Goal: Task Accomplishment & Management: Contribute content

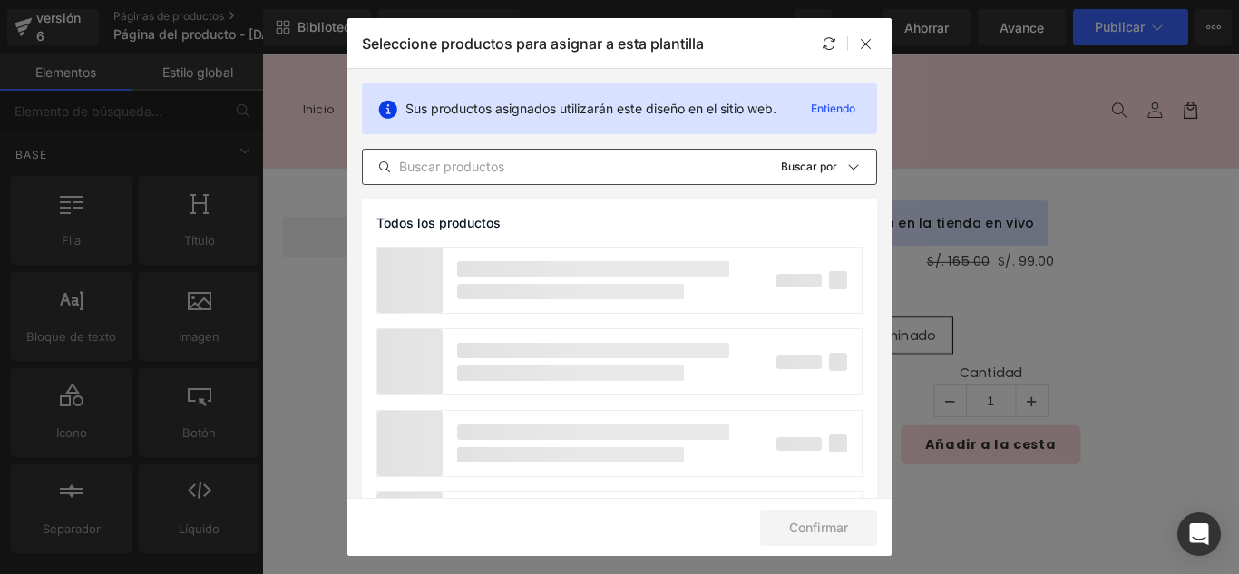
click at [579, 173] on input "text" at bounding box center [564, 167] width 403 height 22
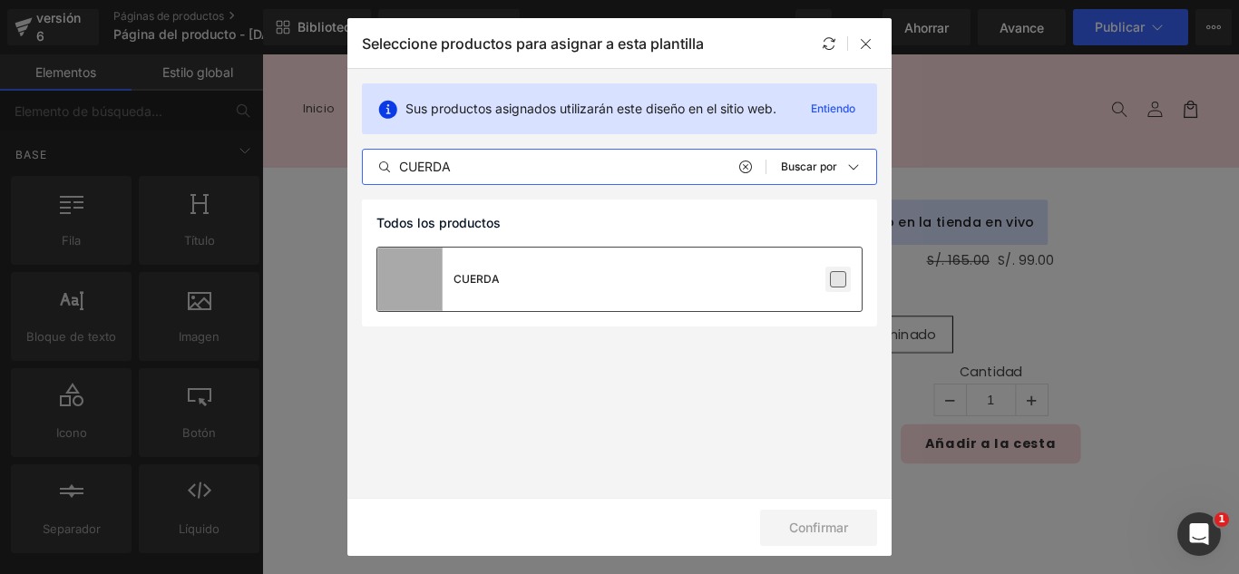
type input "CUERDA"
click at [836, 282] on label at bounding box center [838, 279] width 16 height 16
click at [838, 279] on input "checkbox" at bounding box center [838, 279] width 0 height 0
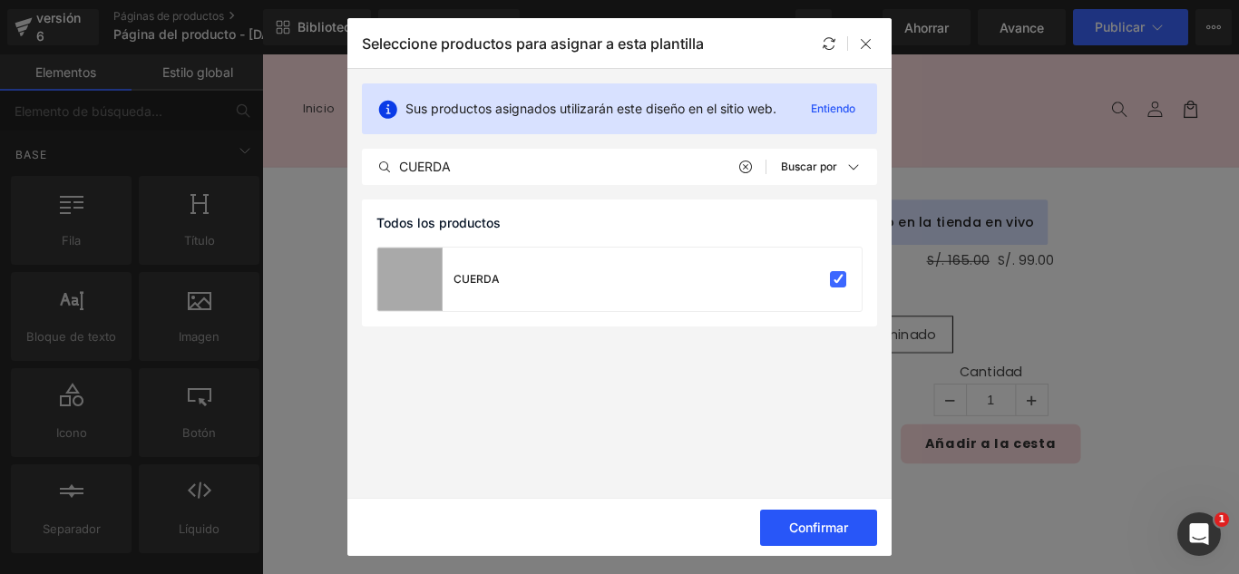
click at [844, 529] on font "Confirmar" at bounding box center [818, 527] width 59 height 15
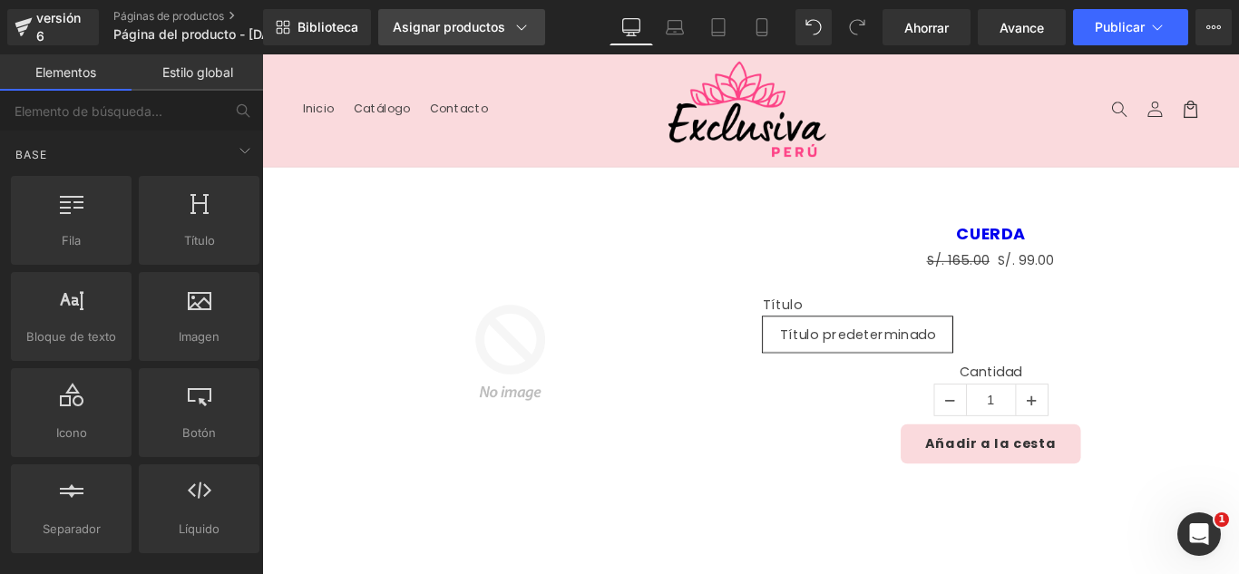
click at [456, 21] on font "Asignar productos" at bounding box center [449, 26] width 112 height 15
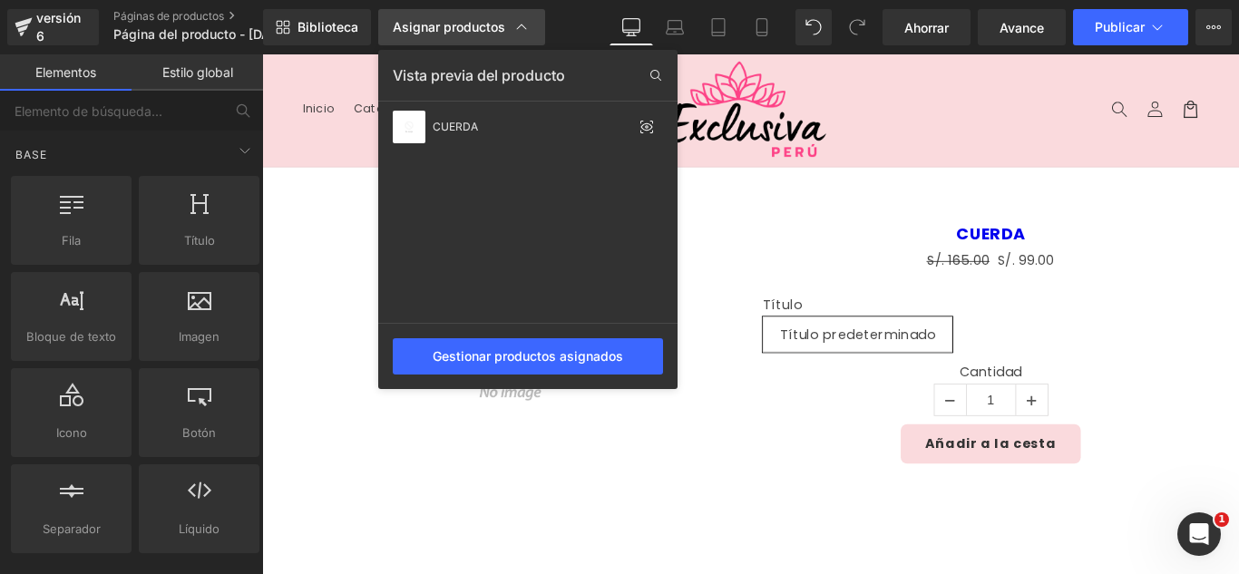
click at [456, 21] on font "Asignar productos" at bounding box center [449, 26] width 112 height 15
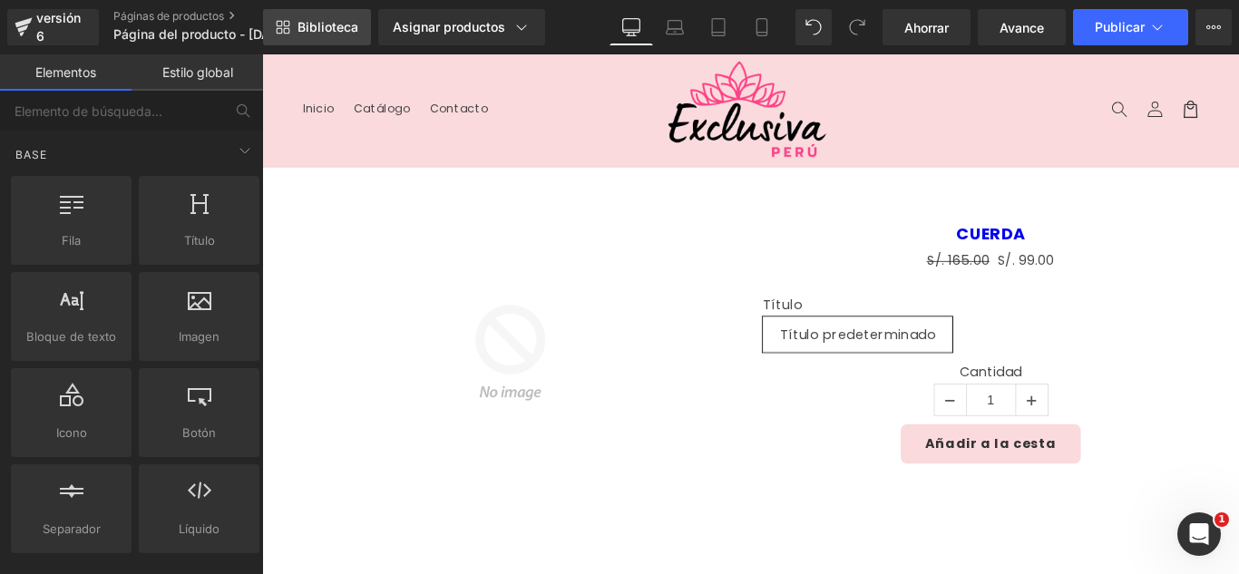
click at [334, 21] on font "Biblioteca" at bounding box center [328, 26] width 61 height 15
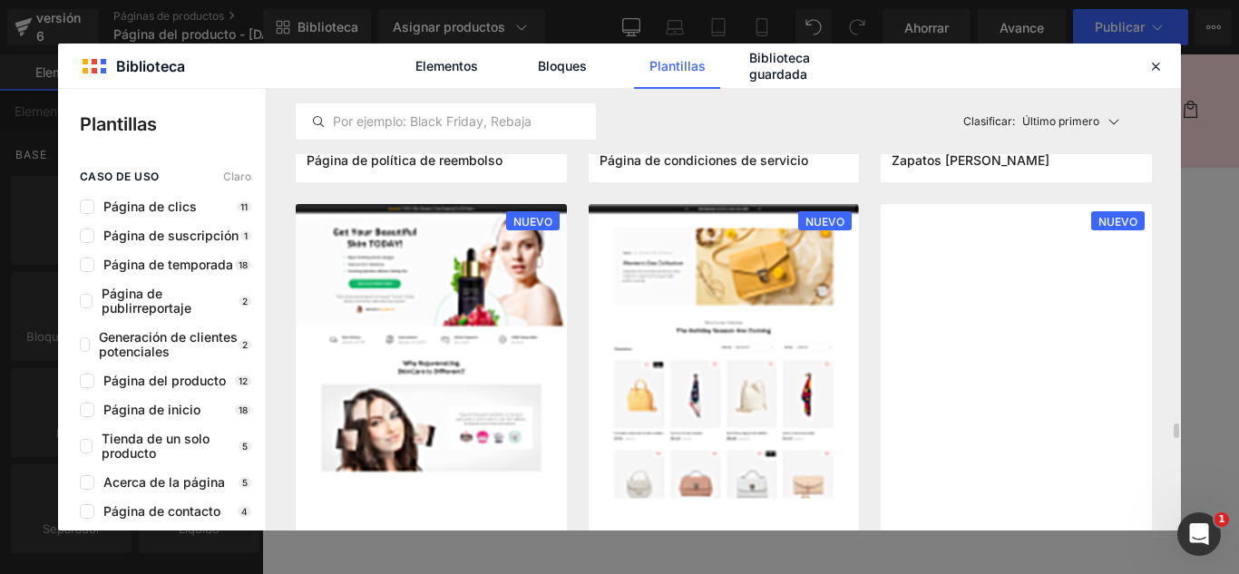
scroll to position [1814, 0]
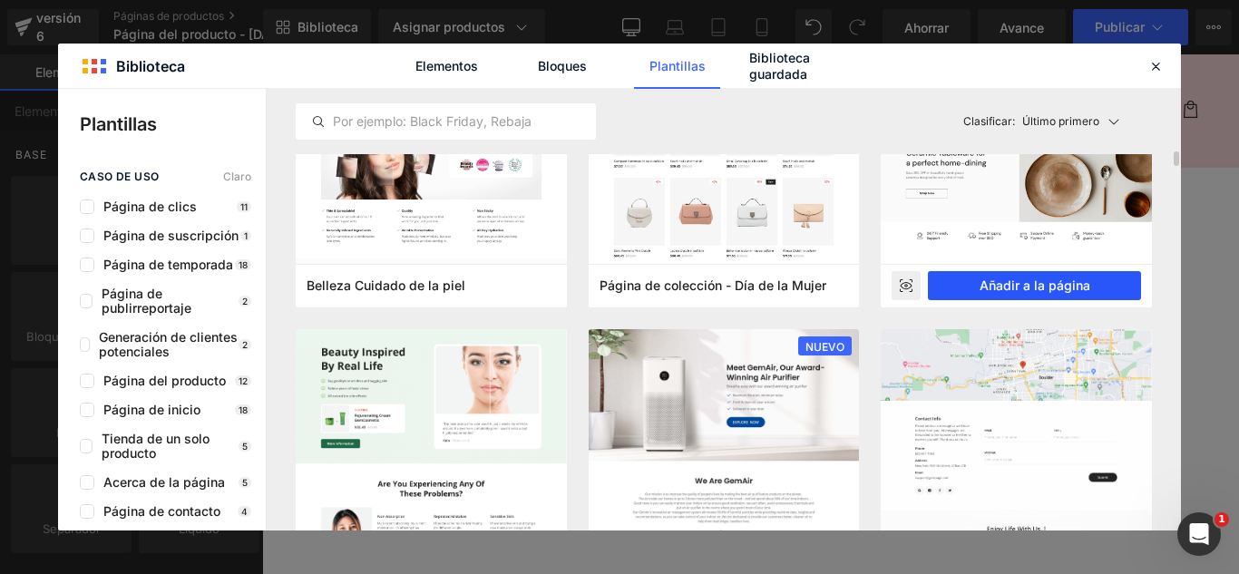
click at [1083, 288] on font "Añadir a la página" at bounding box center [1035, 285] width 111 height 15
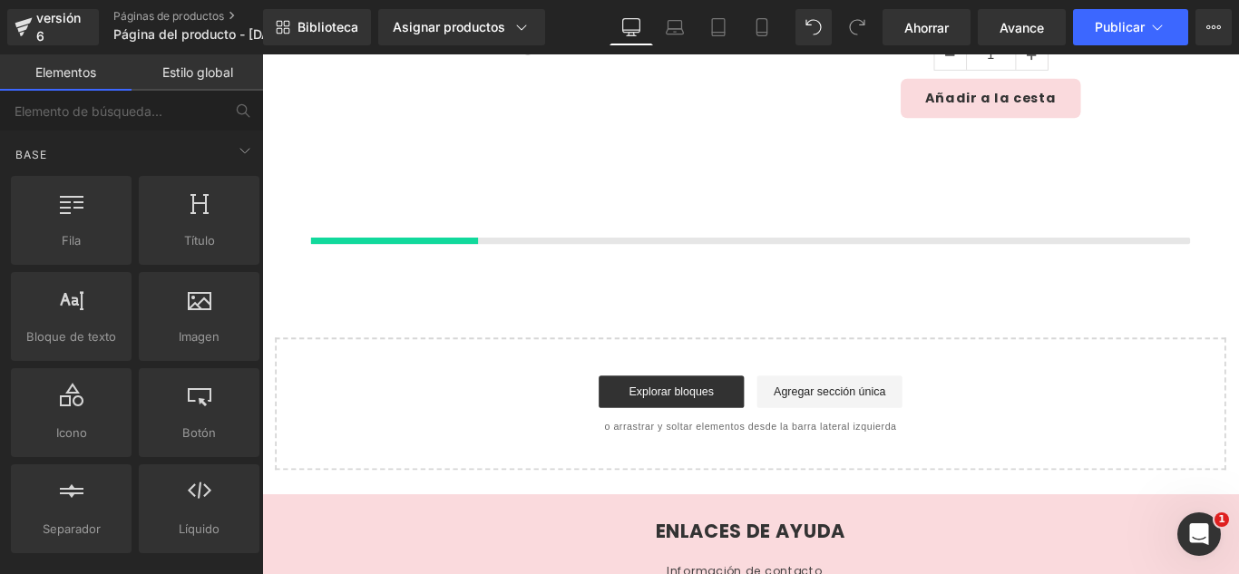
scroll to position [431, 0]
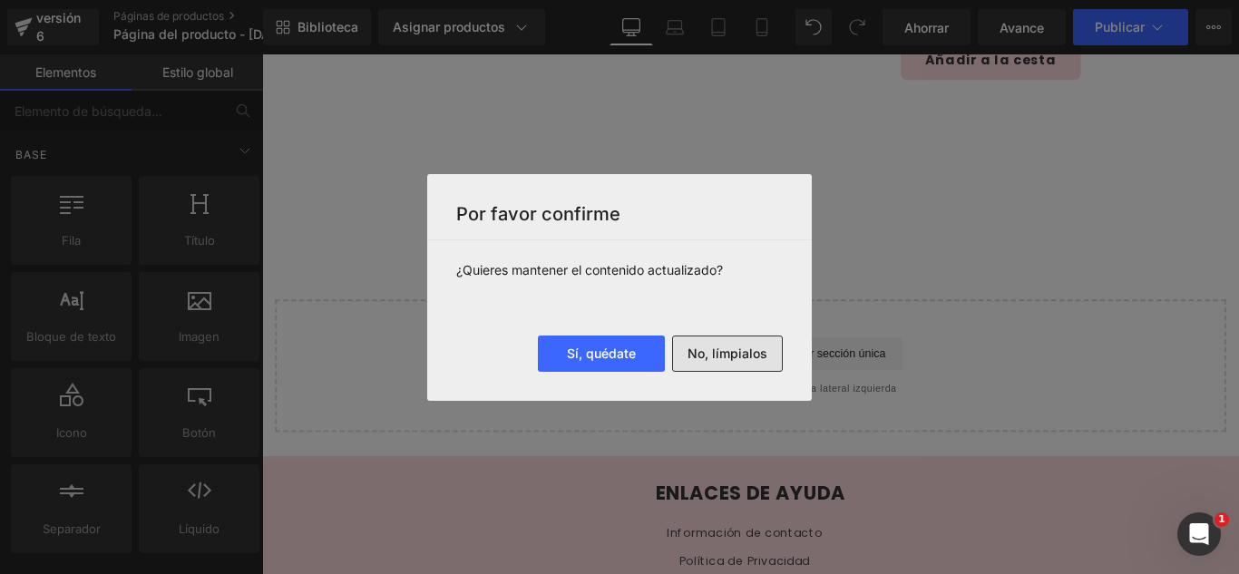
click at [749, 357] on font "No, límpialos" at bounding box center [728, 353] width 80 height 15
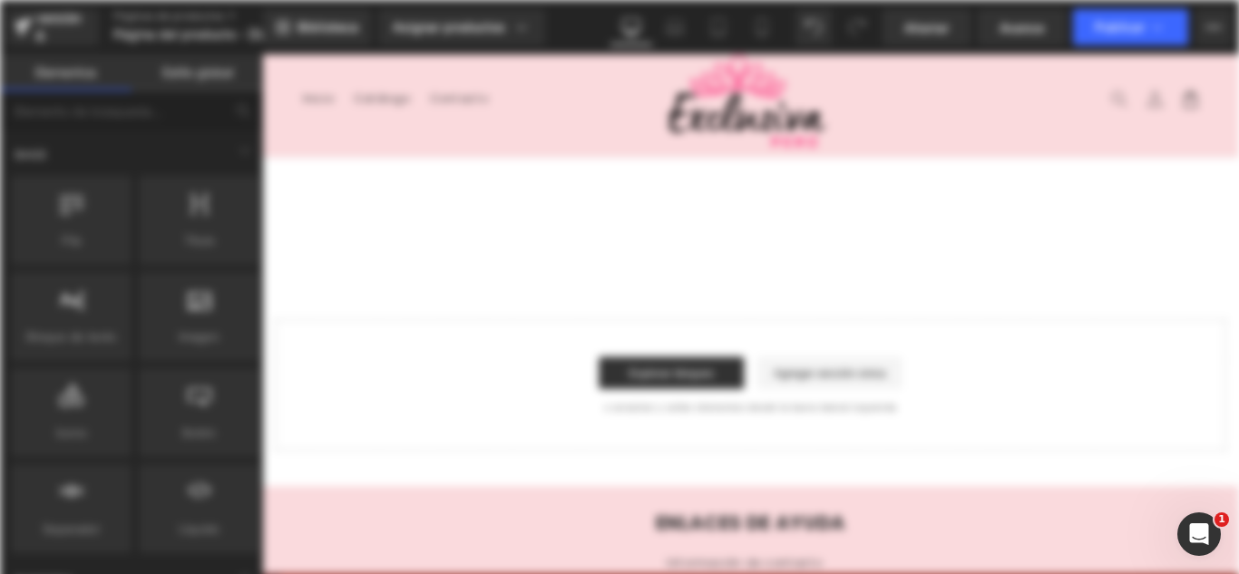
scroll to position [0, 0]
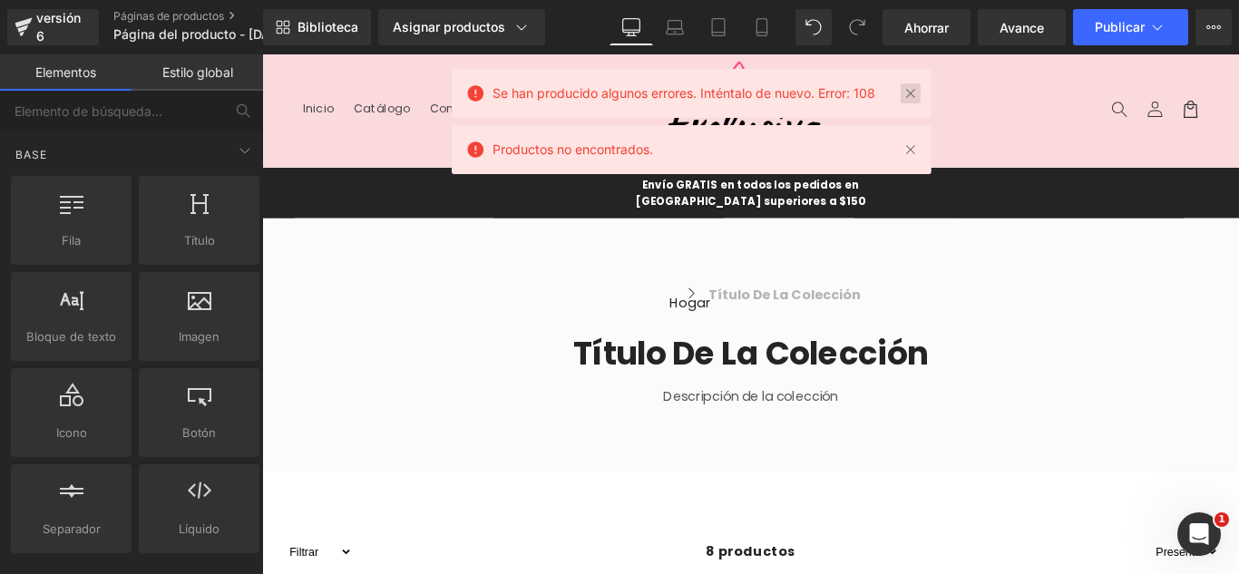
click at [910, 95] on link at bounding box center [911, 93] width 20 height 20
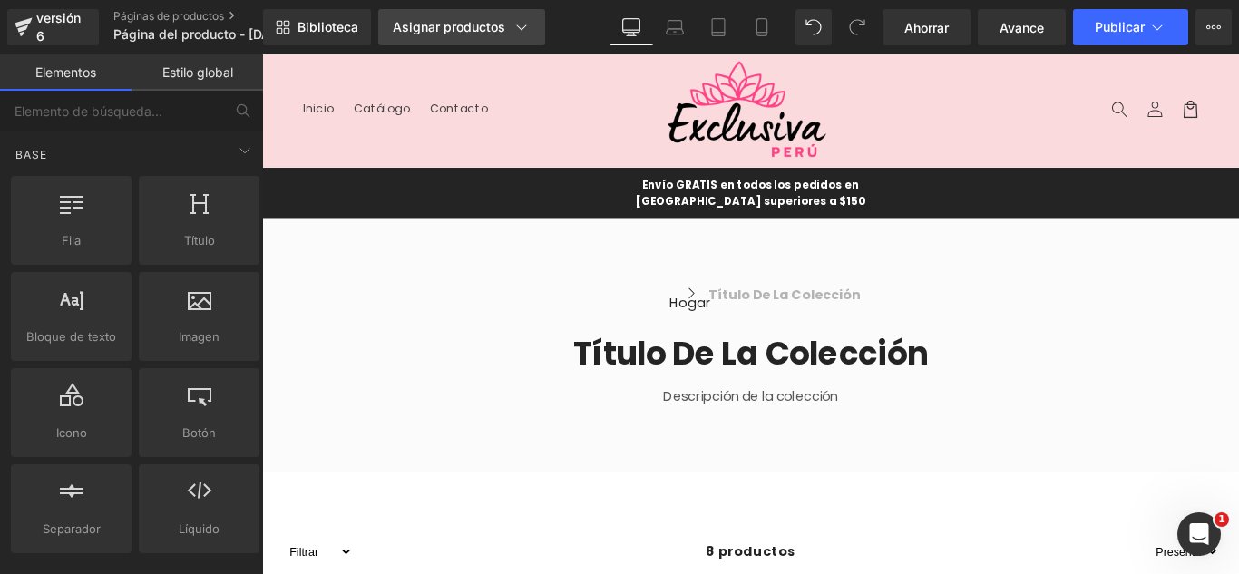
click at [503, 20] on font "Asignar productos" at bounding box center [449, 26] width 112 height 15
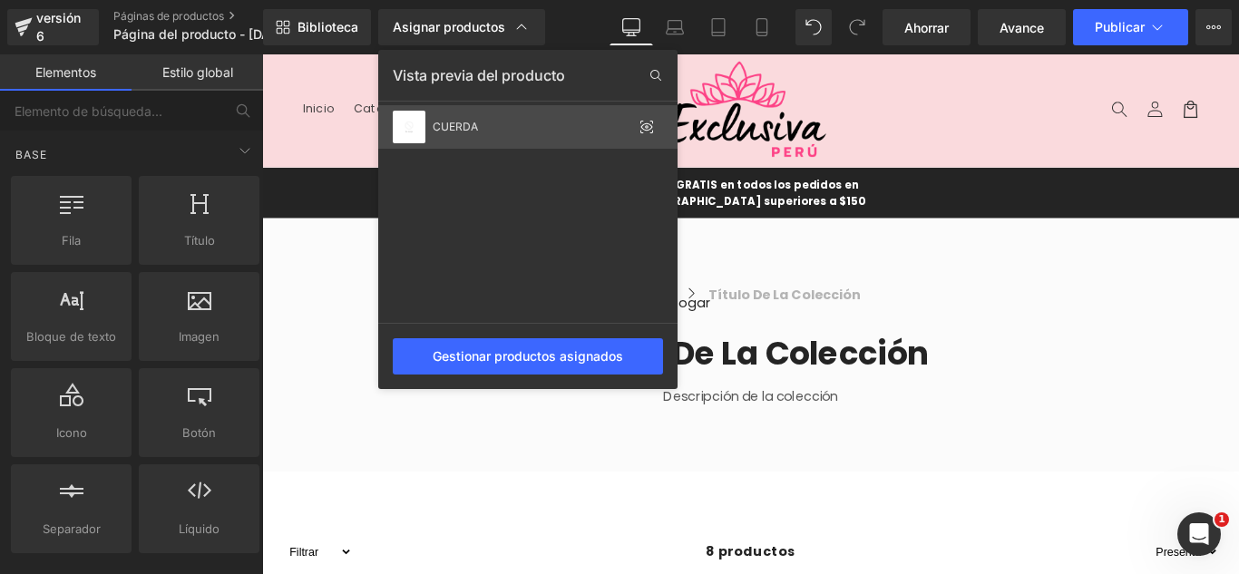
click at [568, 137] on div "CUERDA" at bounding box center [527, 127] width 299 height 44
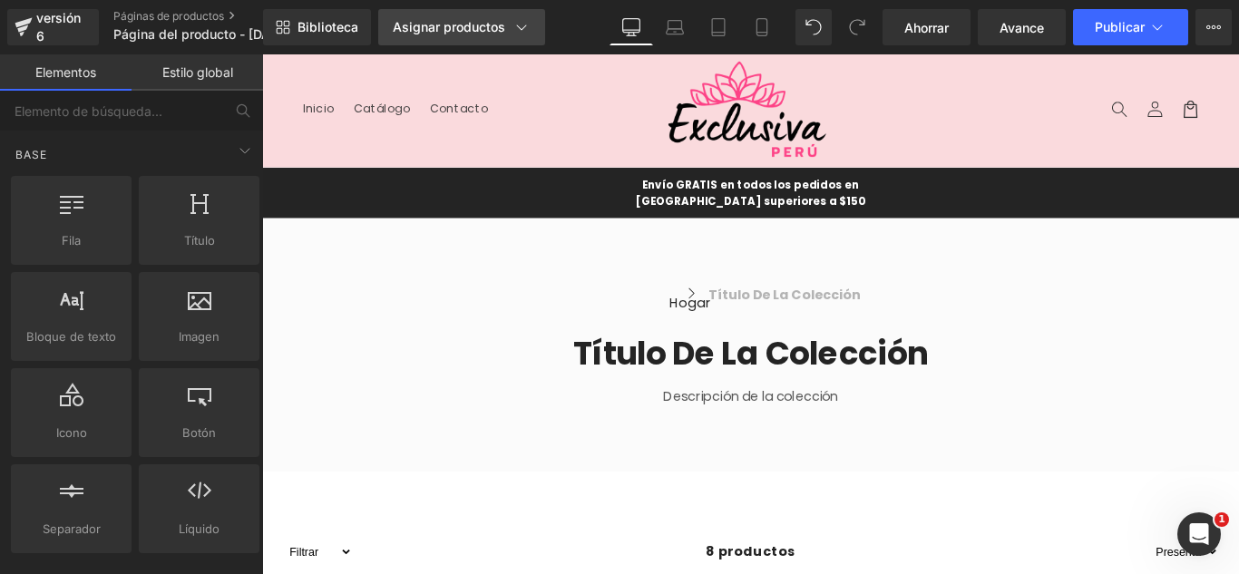
click at [475, 27] on font "Asignar productos" at bounding box center [449, 26] width 112 height 15
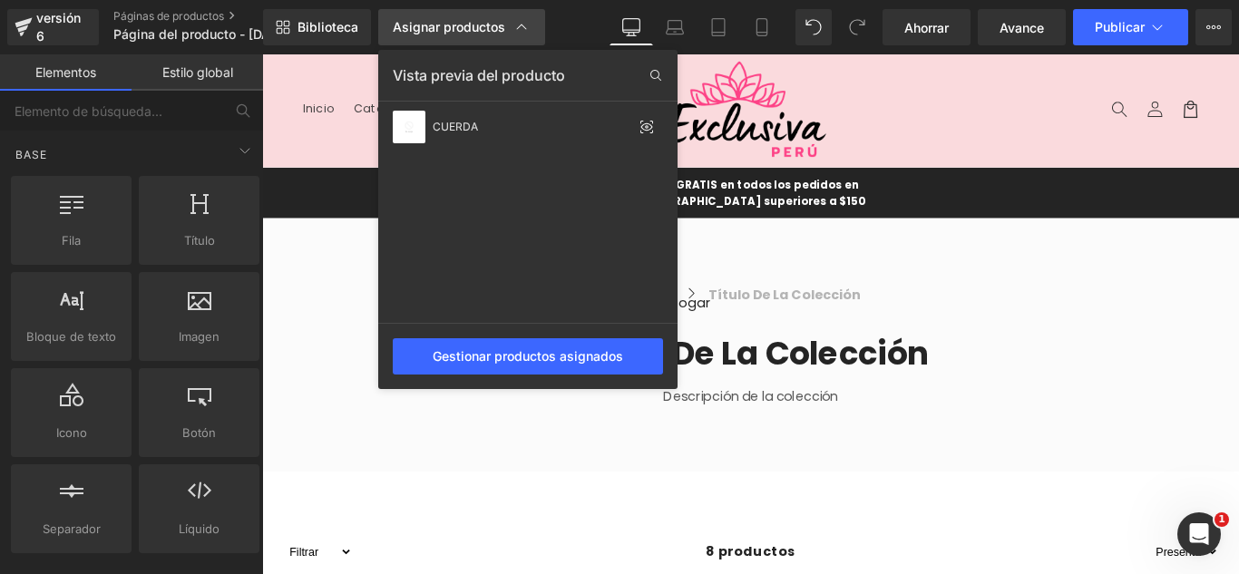
click at [475, 27] on font "Asignar productos" at bounding box center [449, 26] width 112 height 15
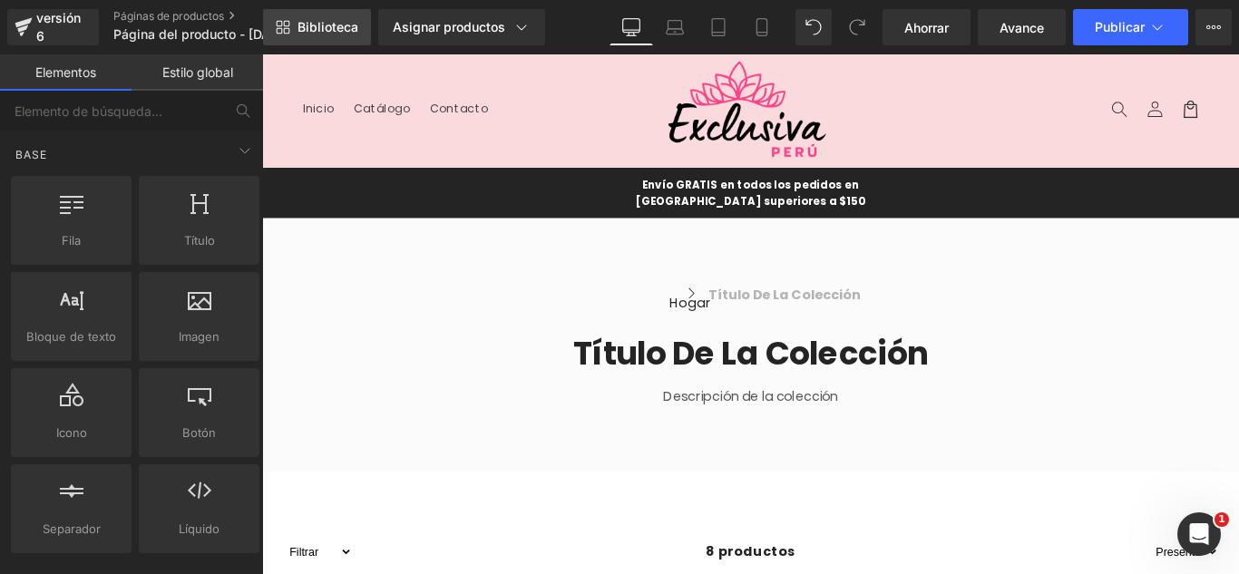
click at [337, 24] on font "Biblioteca" at bounding box center [328, 26] width 61 height 15
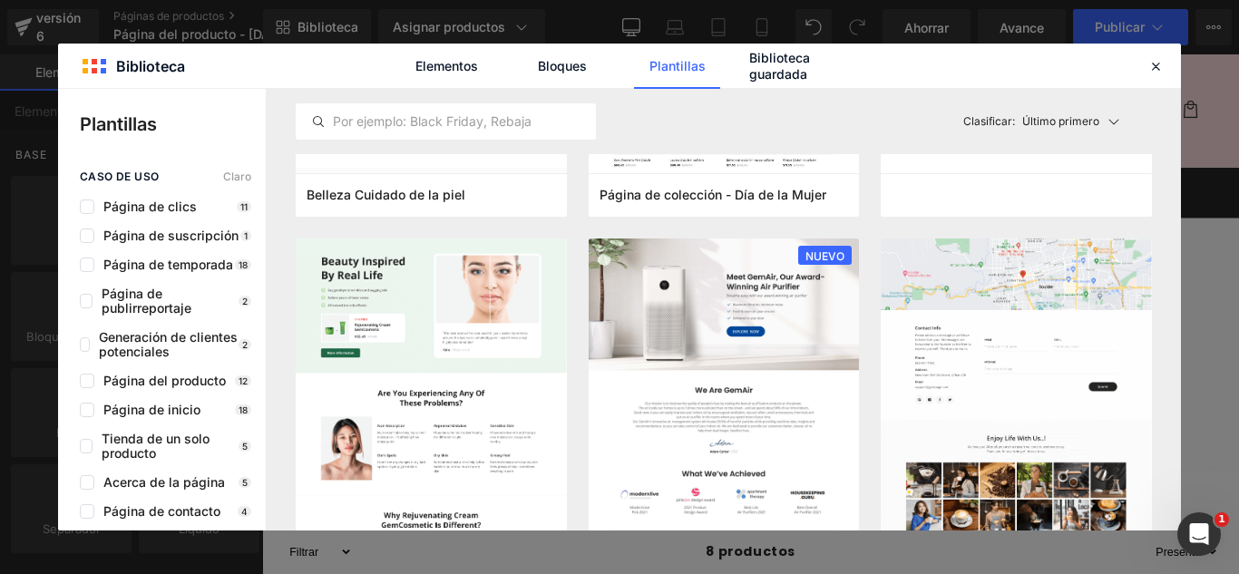
scroll to position [1724, 0]
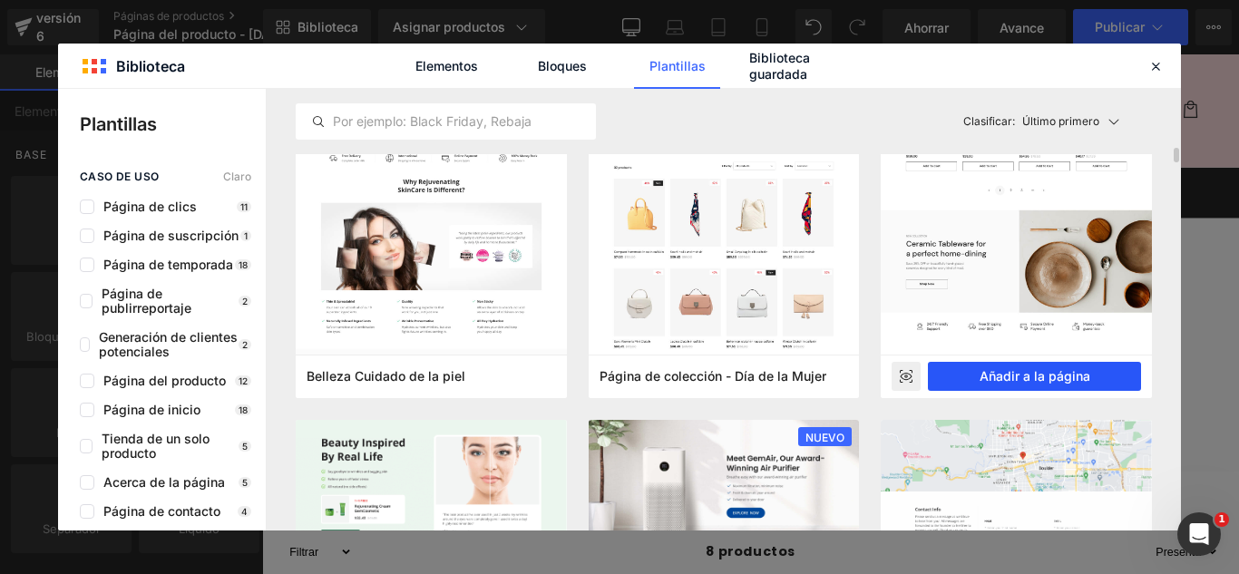
click at [1068, 374] on font "Añadir a la página" at bounding box center [1035, 375] width 111 height 15
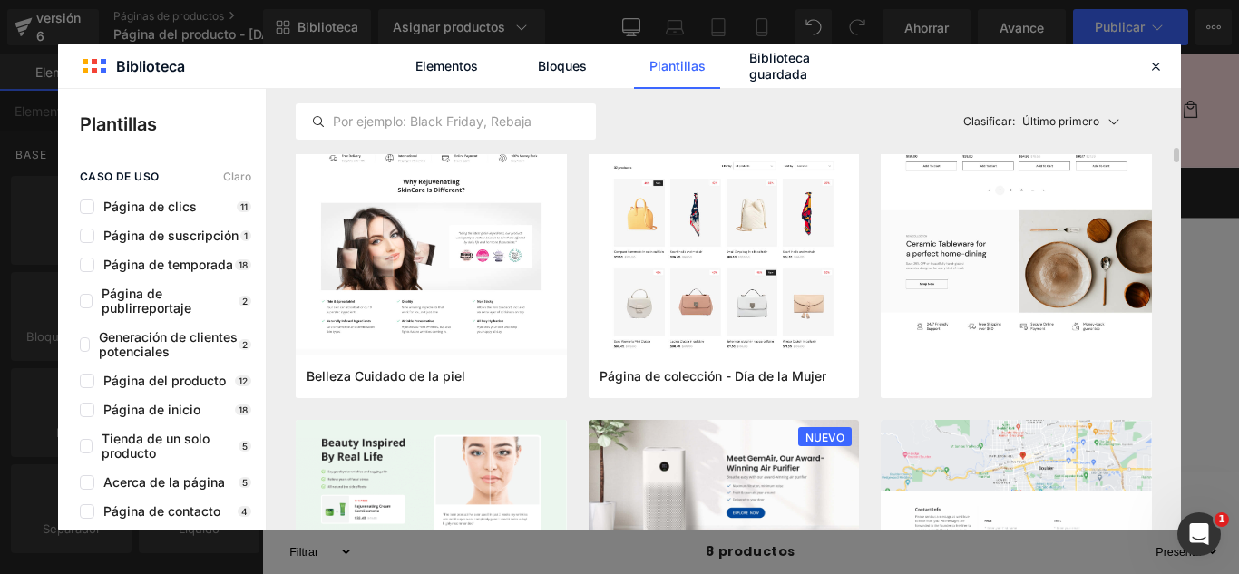
drag, startPoint x: 1330, startPoint y: 428, endPoint x: 1166, endPoint y: 408, distance: 165.4
click at [1167, 414] on div "Descripción de la colección Descripción de la colección" at bounding box center [811, 432] width 1070 height 36
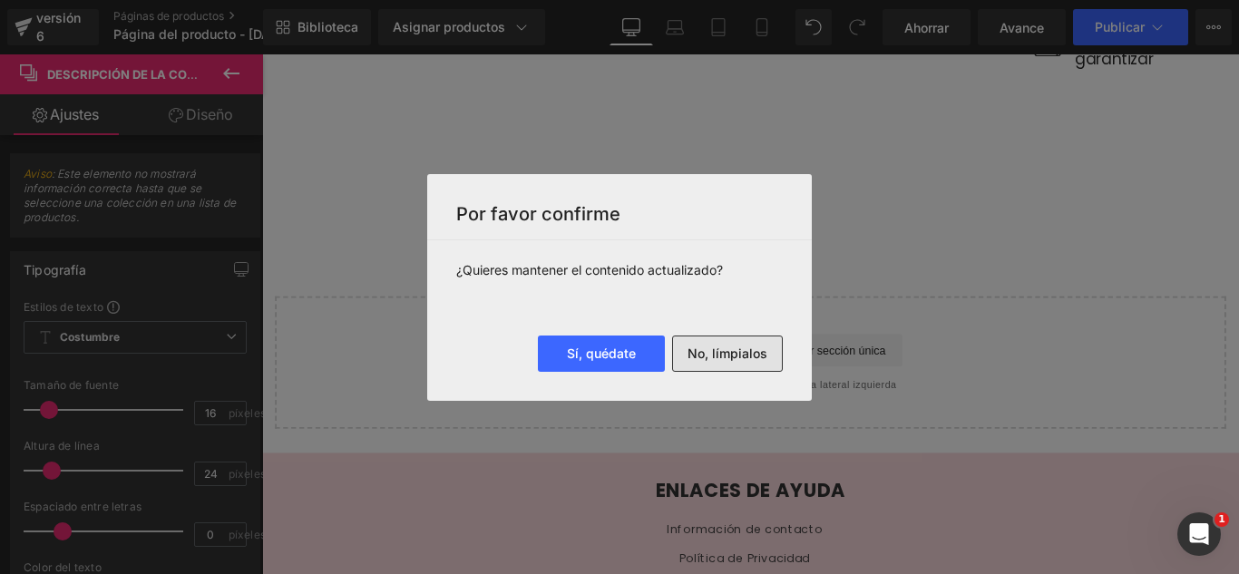
click at [762, 354] on font "No, límpialos" at bounding box center [728, 353] width 80 height 15
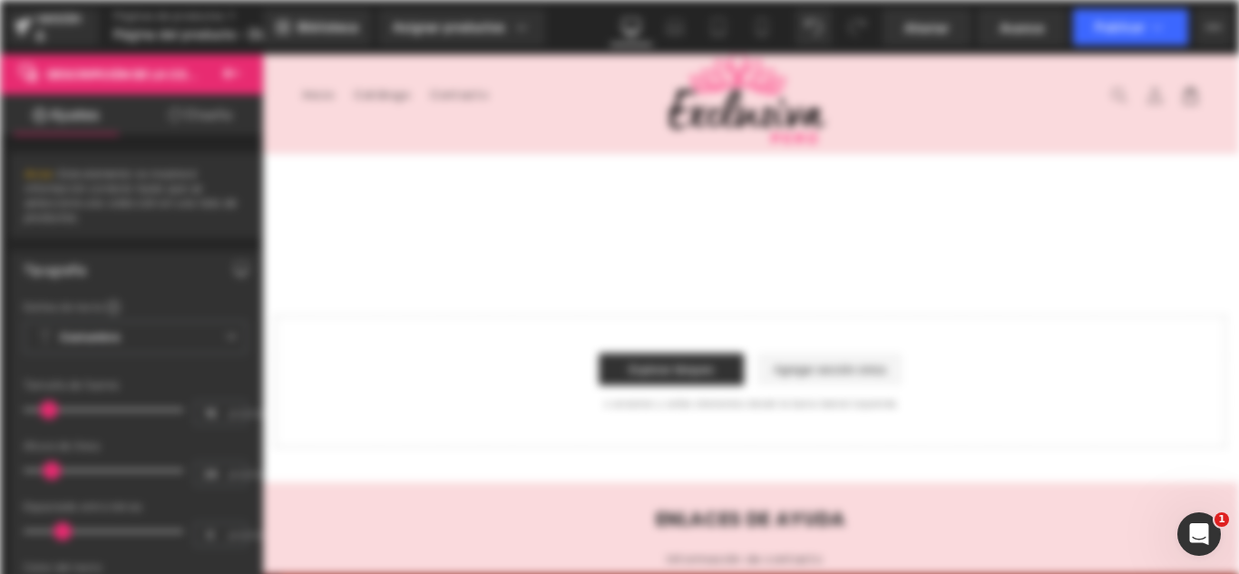
scroll to position [0, 0]
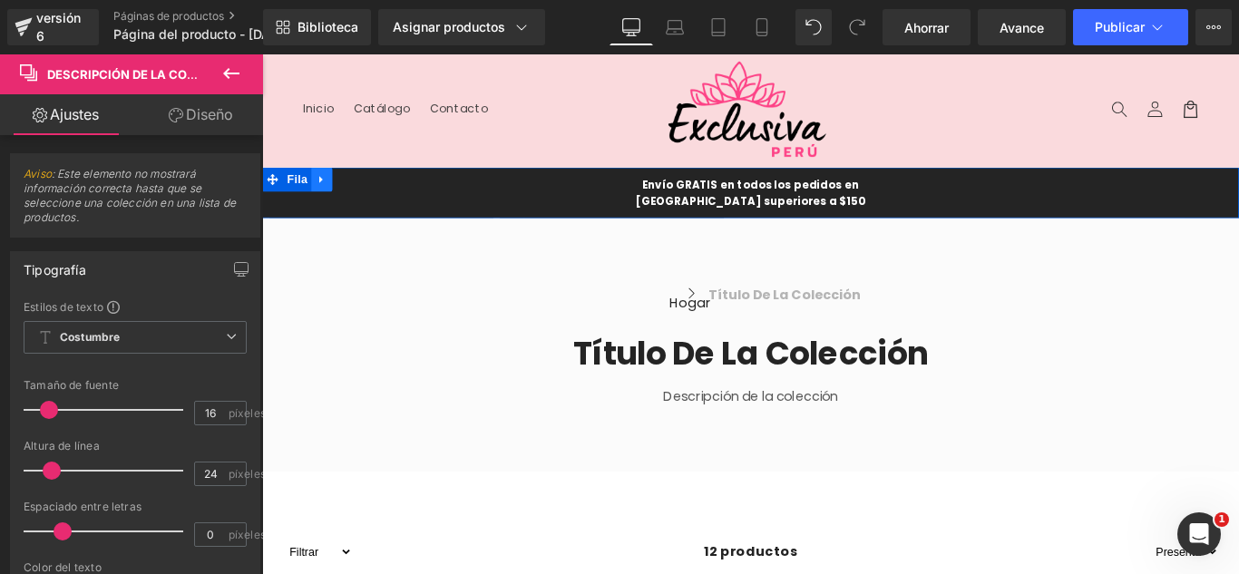
click at [318, 199] on link at bounding box center [330, 194] width 24 height 27
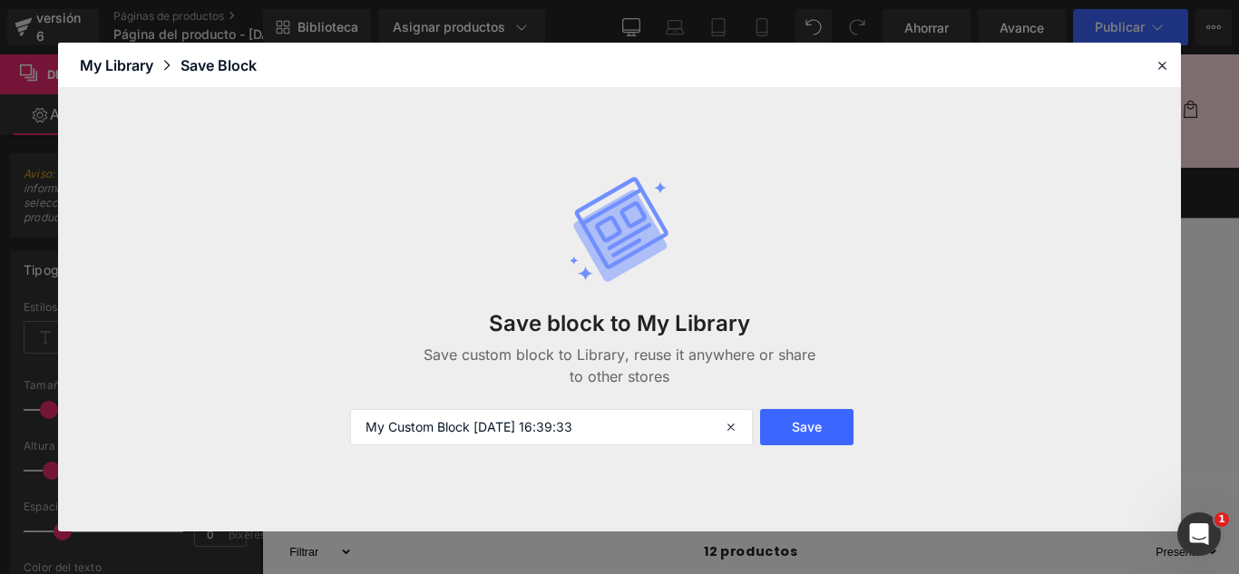
click at [352, 178] on div "Save block to My Library Save custom block to Library, reuse it anywhere or sha…" at bounding box center [620, 310] width 562 height 343
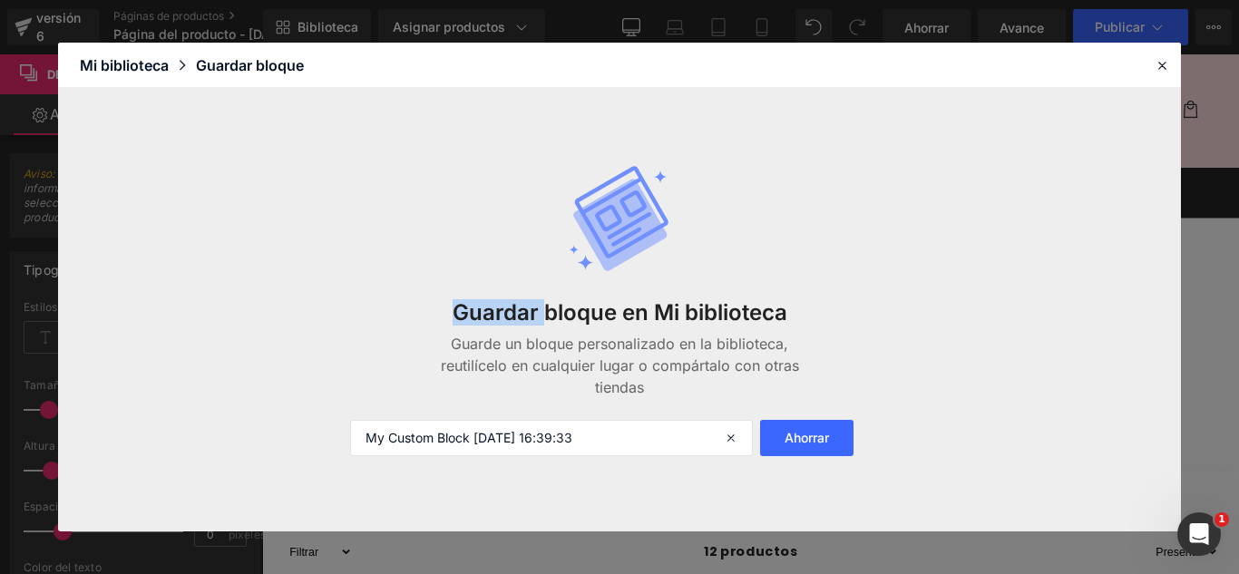
click at [352, 178] on div "Guardar bloque en Mi biblioteca Guarde un bloque personalizado en la biblioteca…" at bounding box center [620, 310] width 562 height 365
drag, startPoint x: 96, startPoint y: 141, endPoint x: 745, endPoint y: 113, distance: 649.2
click at [354, 178] on div "Guardar bloque en Mi biblioteca Guarde un bloque personalizado en la biblioteca…" at bounding box center [620, 310] width 562 height 365
click at [1159, 66] on icon at bounding box center [1162, 65] width 16 height 16
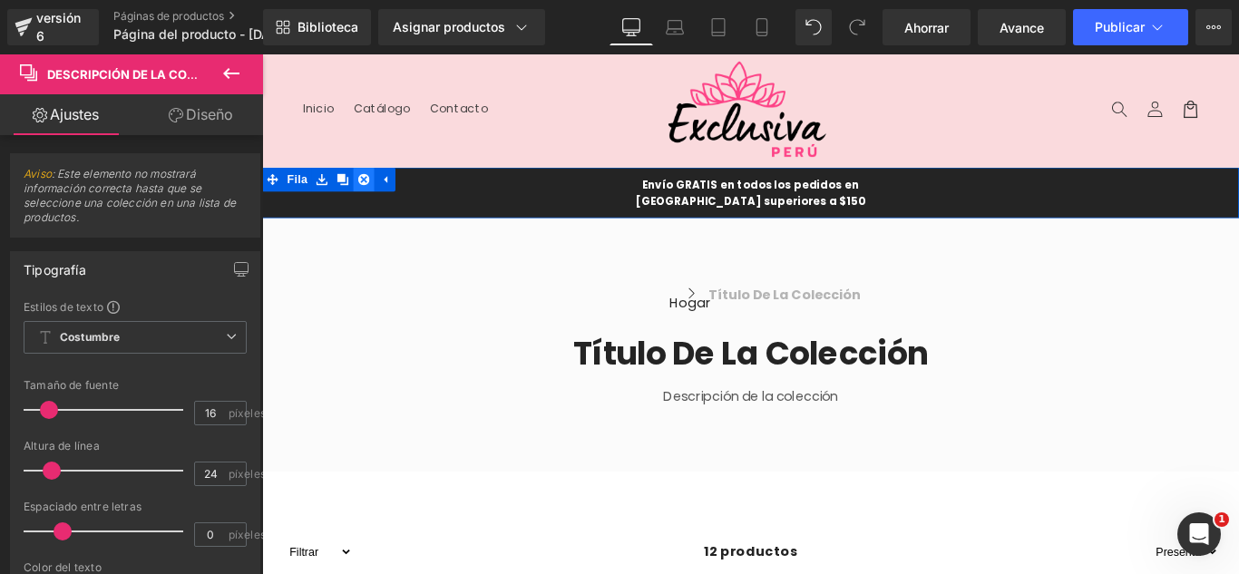
click at [370, 193] on icon at bounding box center [376, 195] width 13 height 13
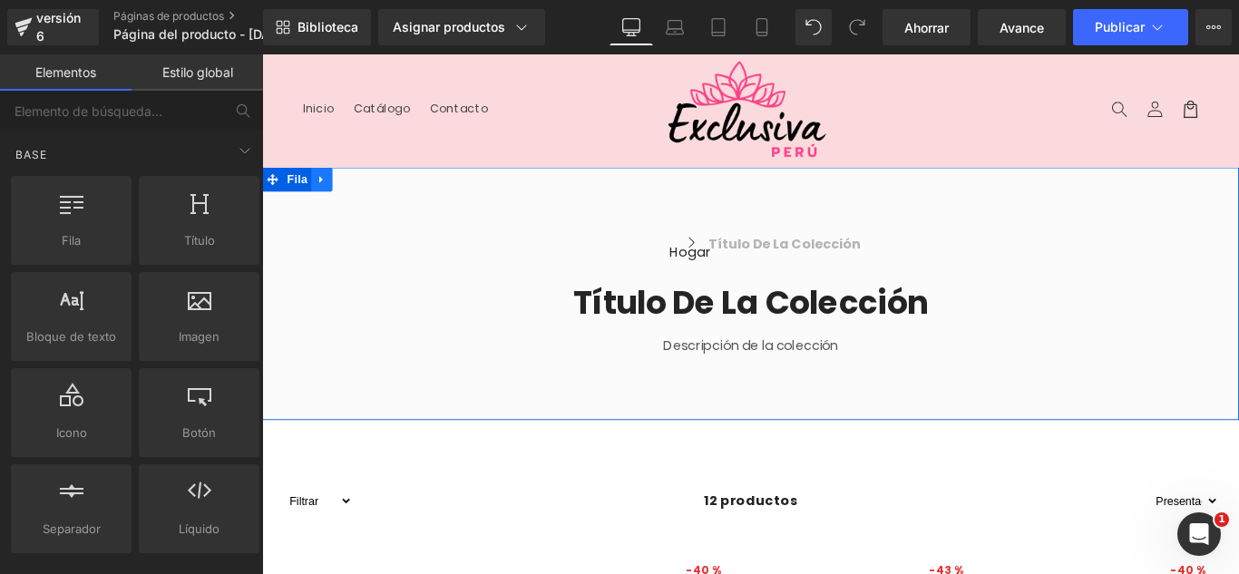
click at [327, 193] on icon at bounding box center [329, 195] width 4 height 8
click at [373, 199] on icon at bounding box center [376, 195] width 13 height 13
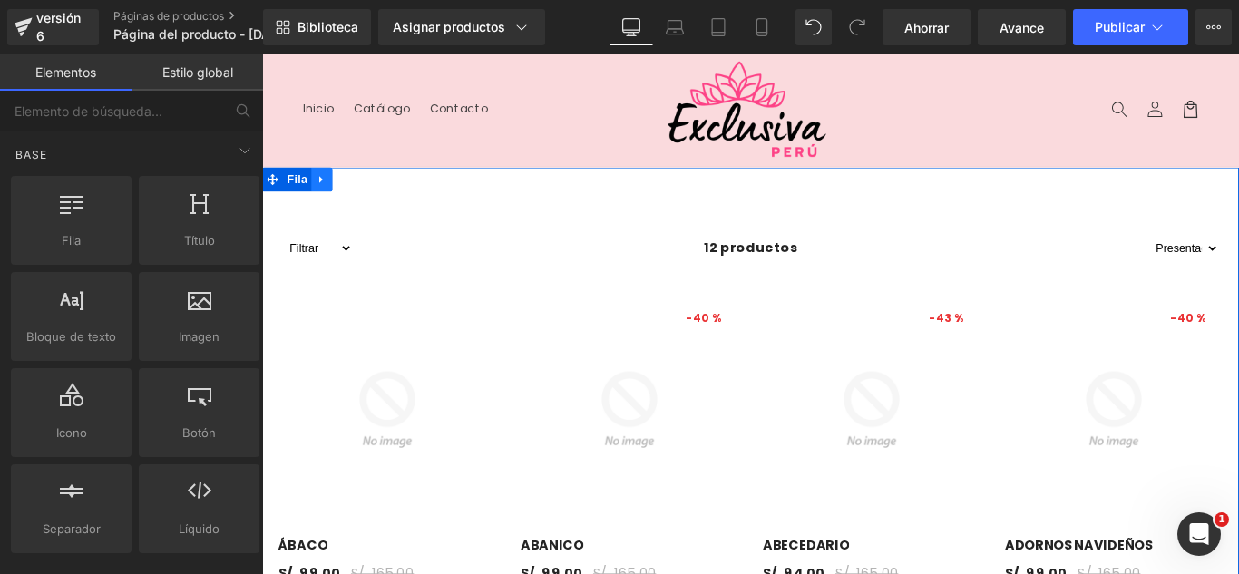
click at [328, 198] on icon at bounding box center [329, 196] width 13 height 14
drag, startPoint x: 328, startPoint y: 198, endPoint x: 340, endPoint y: 198, distance: 11.8
click at [328, 198] on icon at bounding box center [329, 195] width 13 height 13
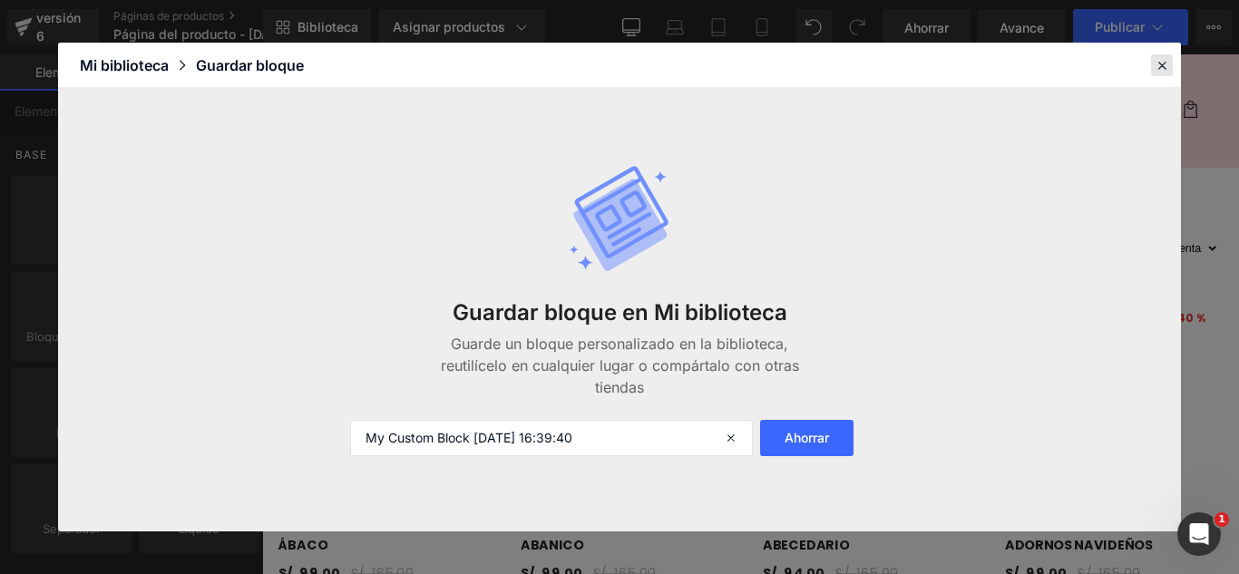
click at [1168, 65] on icon at bounding box center [1162, 65] width 16 height 16
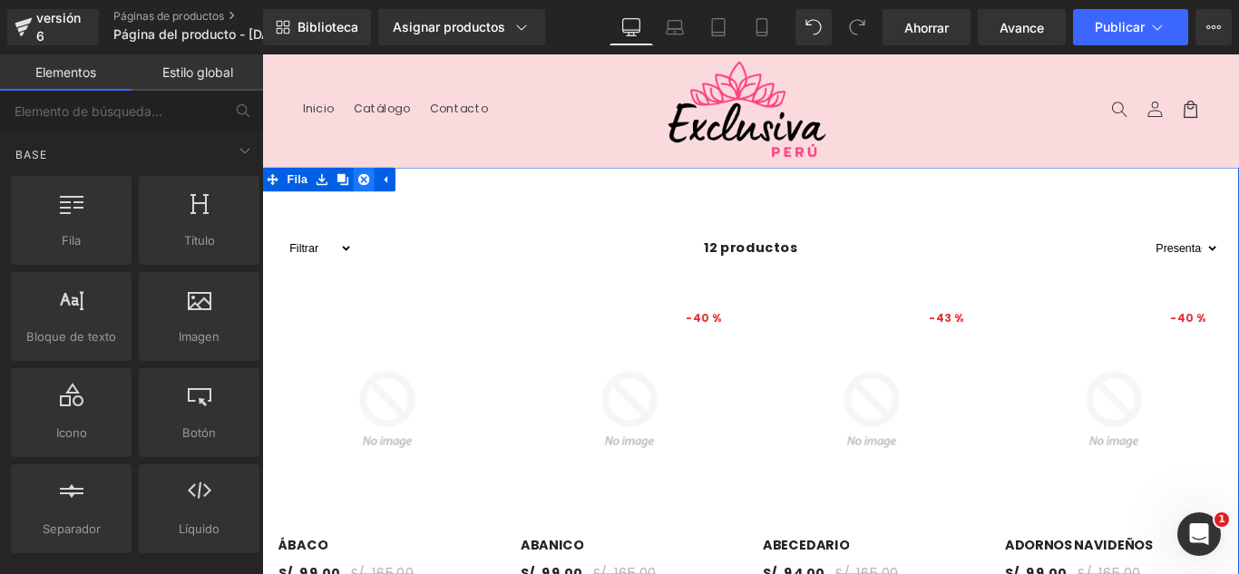
click at [372, 195] on icon at bounding box center [376, 195] width 13 height 13
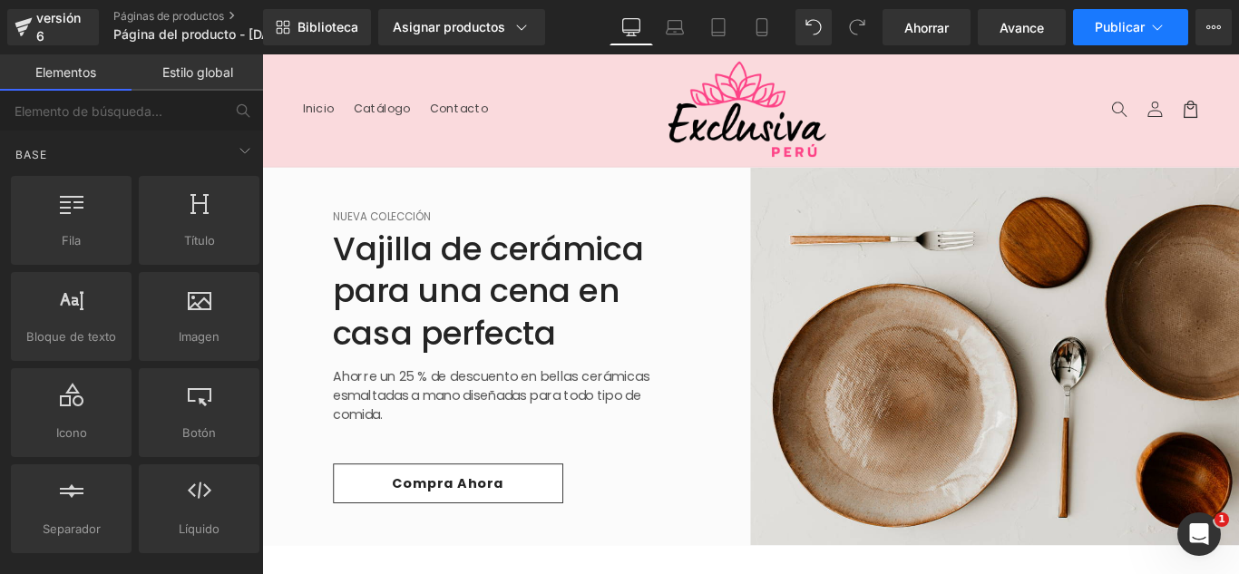
click at [1167, 34] on button "Publicar" at bounding box center [1130, 27] width 115 height 36
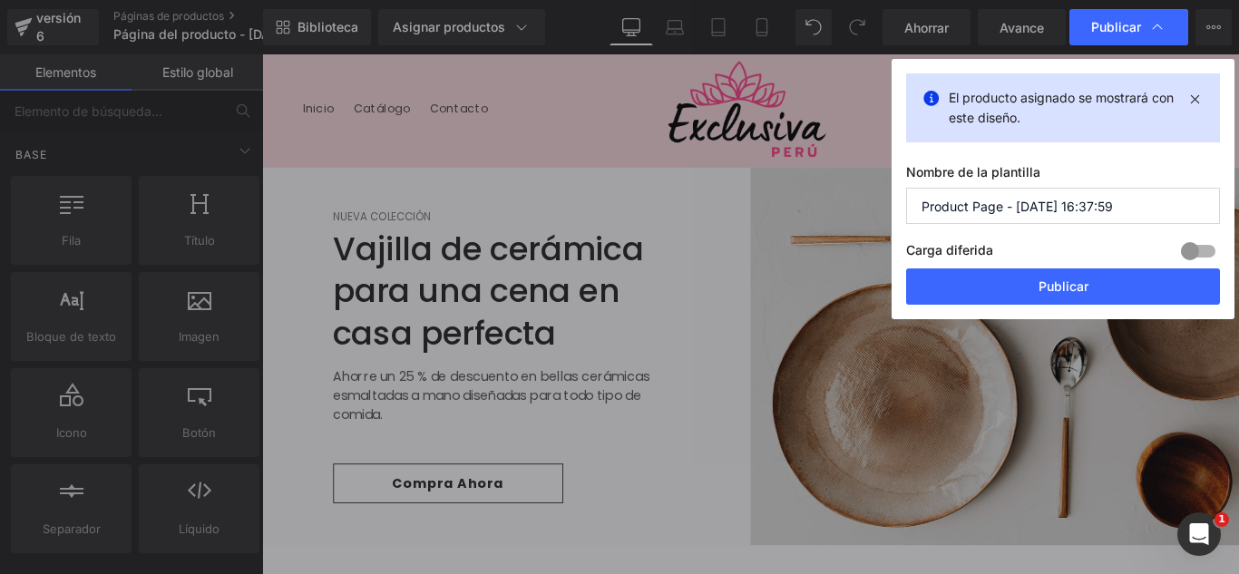
click at [1147, 211] on input "Product Page - [DATE] 16:37:59" at bounding box center [1063, 206] width 314 height 36
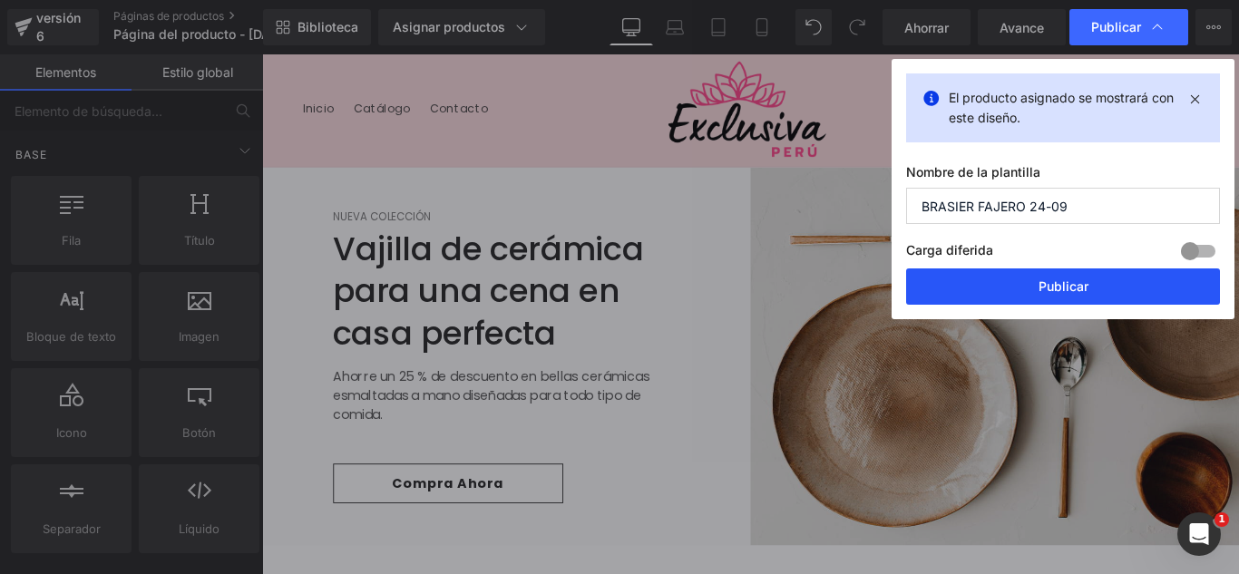
type input "BRASIER FAJERO 24-09"
click at [1107, 280] on button "Publicar" at bounding box center [1063, 287] width 314 height 36
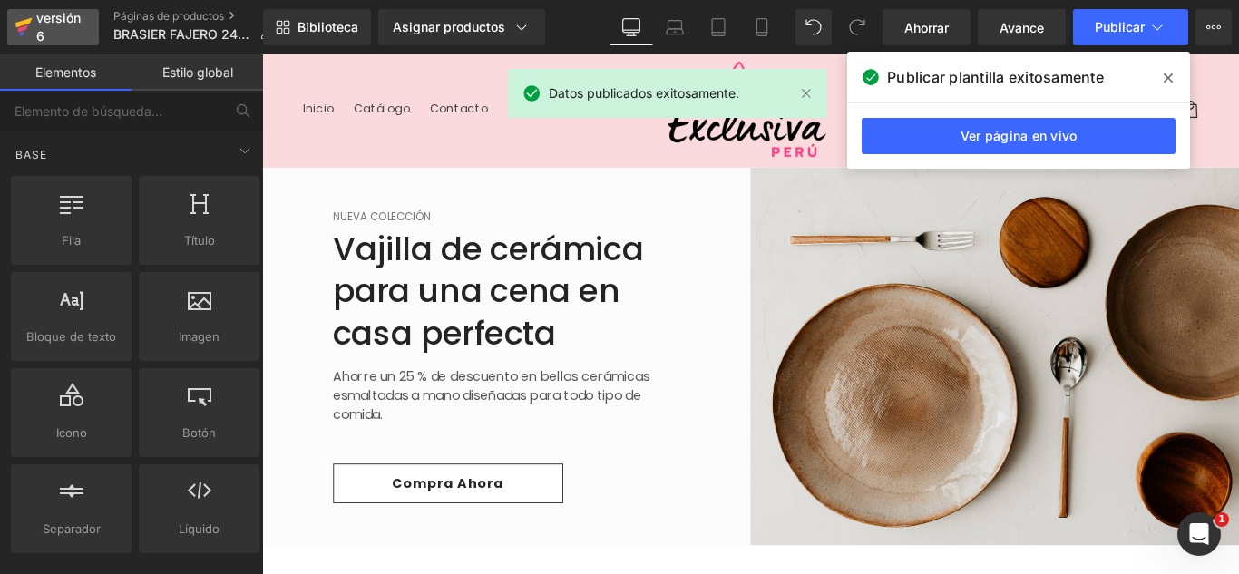
click at [50, 30] on div "versión 6" at bounding box center [60, 27] width 55 height 42
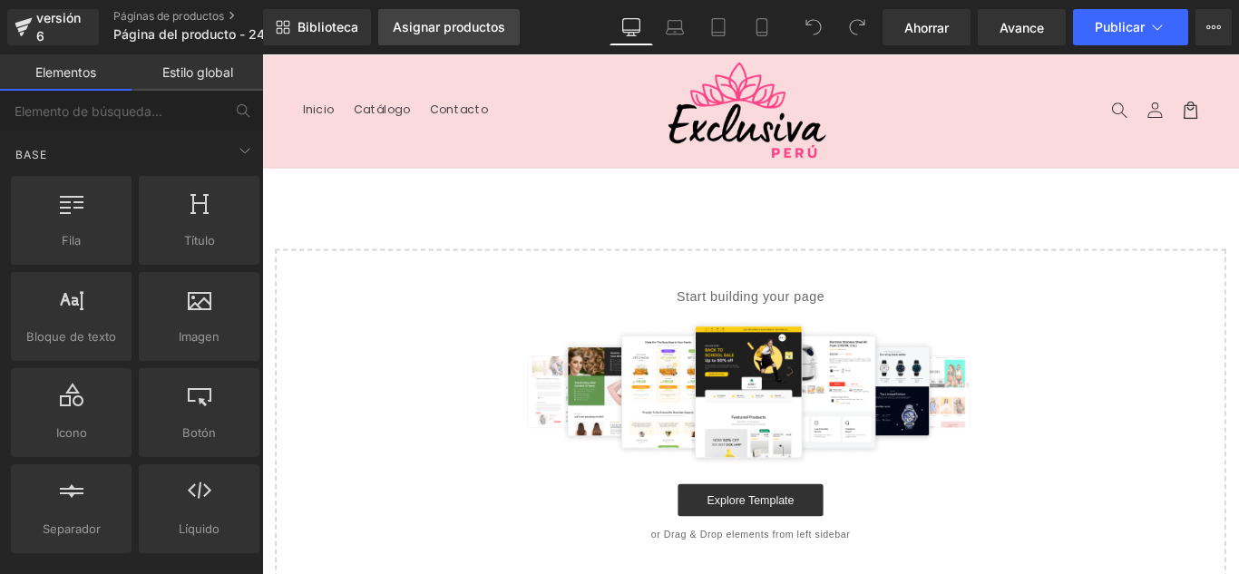
click at [441, 33] on font "Asignar productos" at bounding box center [449, 26] width 112 height 15
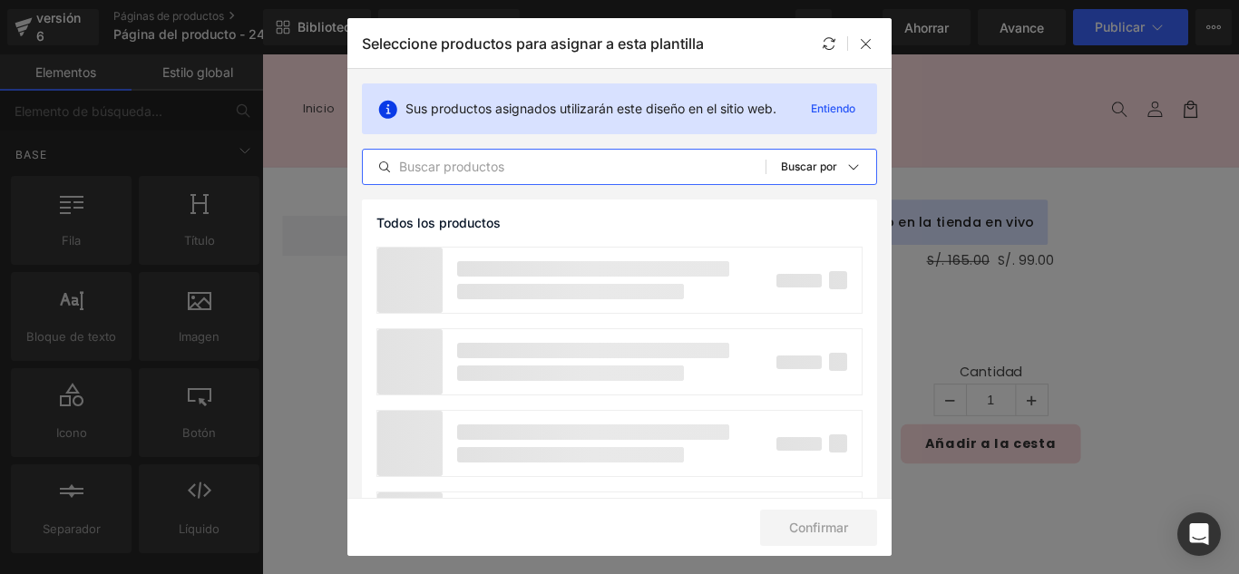
click at [520, 165] on input "text" at bounding box center [564, 167] width 403 height 22
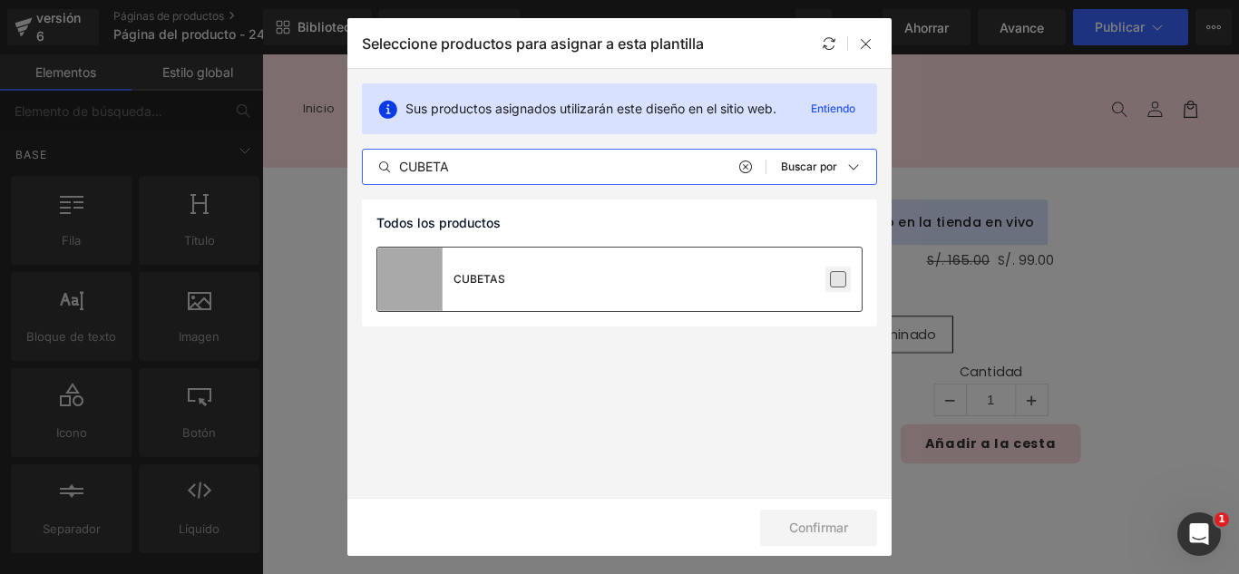
type input "CUBETA"
click at [842, 285] on label at bounding box center [838, 279] width 16 height 16
click at [838, 279] on input "checkbox" at bounding box center [838, 279] width 0 height 0
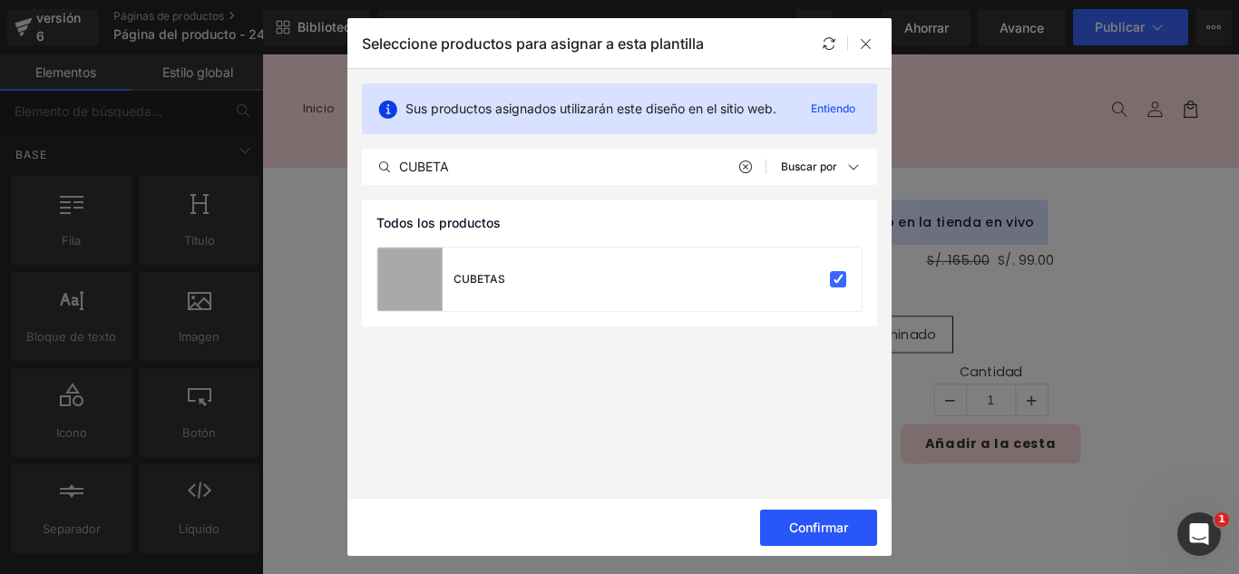
click at [844, 537] on button "Confirmar" at bounding box center [818, 528] width 117 height 36
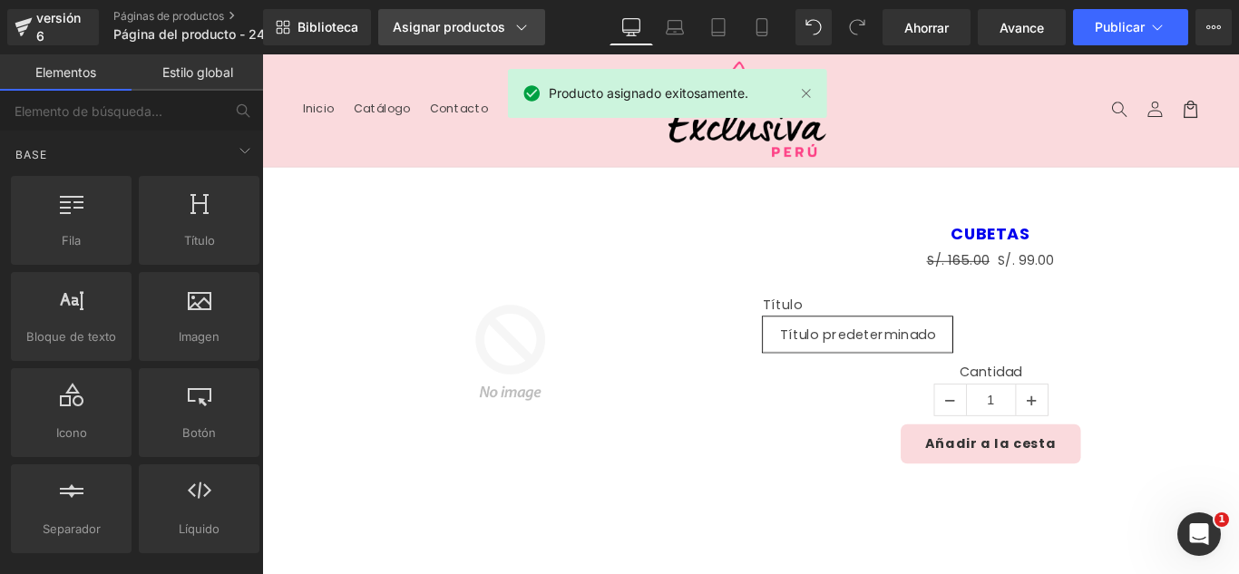
click at [473, 35] on div "Asignar productos" at bounding box center [462, 27] width 138 height 18
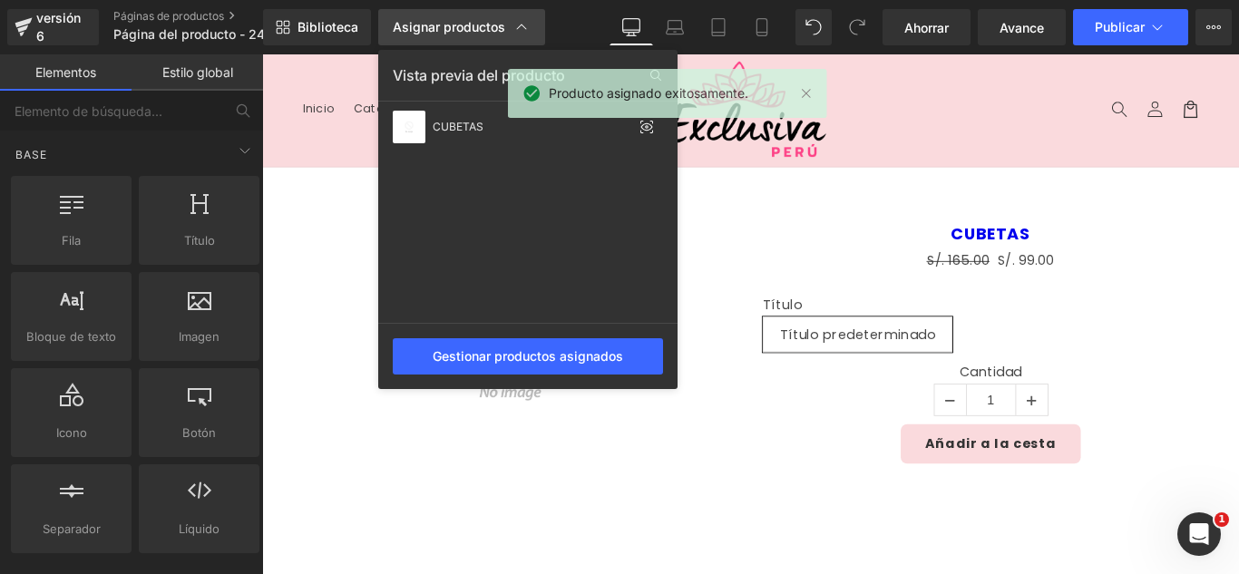
click at [474, 31] on font "Asignar productos" at bounding box center [449, 26] width 112 height 15
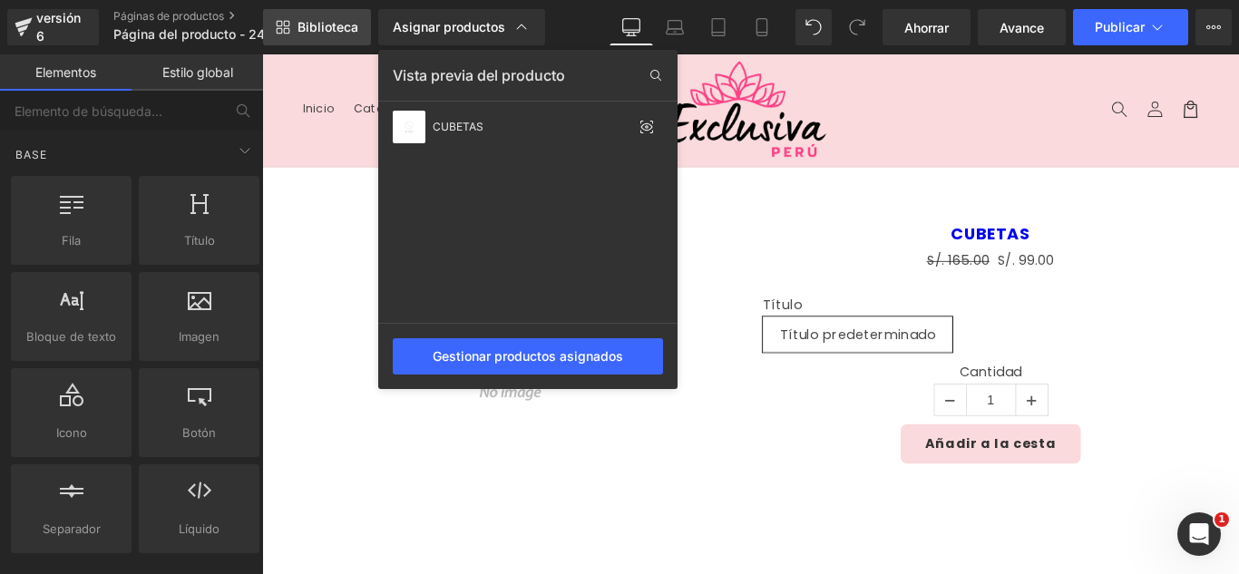
click at [338, 31] on font "Biblioteca" at bounding box center [328, 26] width 61 height 15
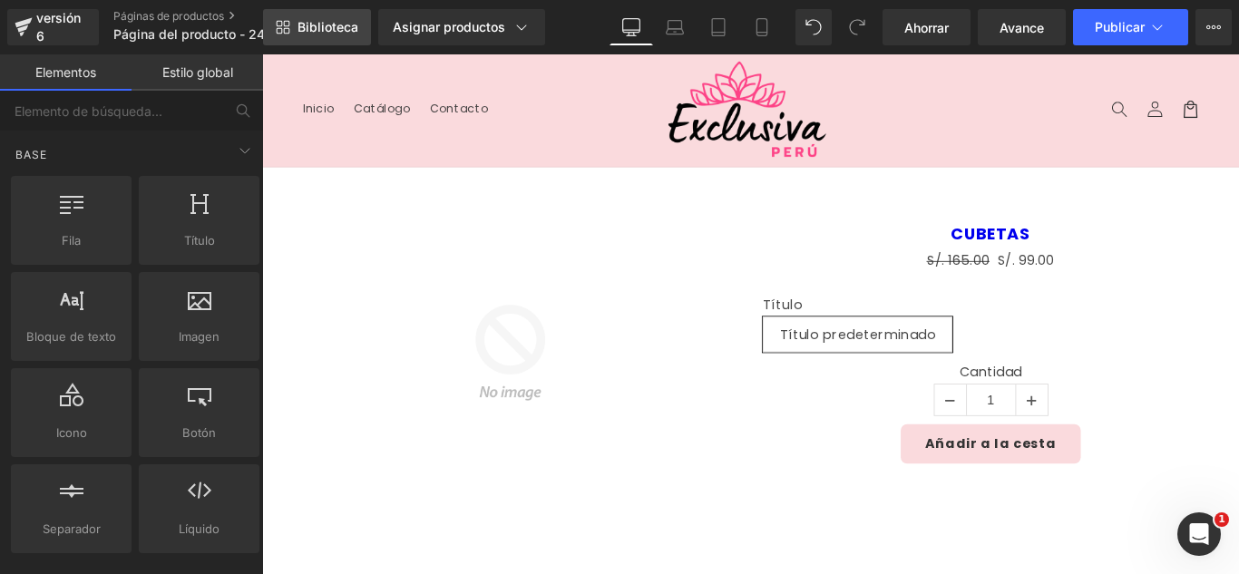
click at [338, 31] on font "Biblioteca" at bounding box center [328, 26] width 61 height 15
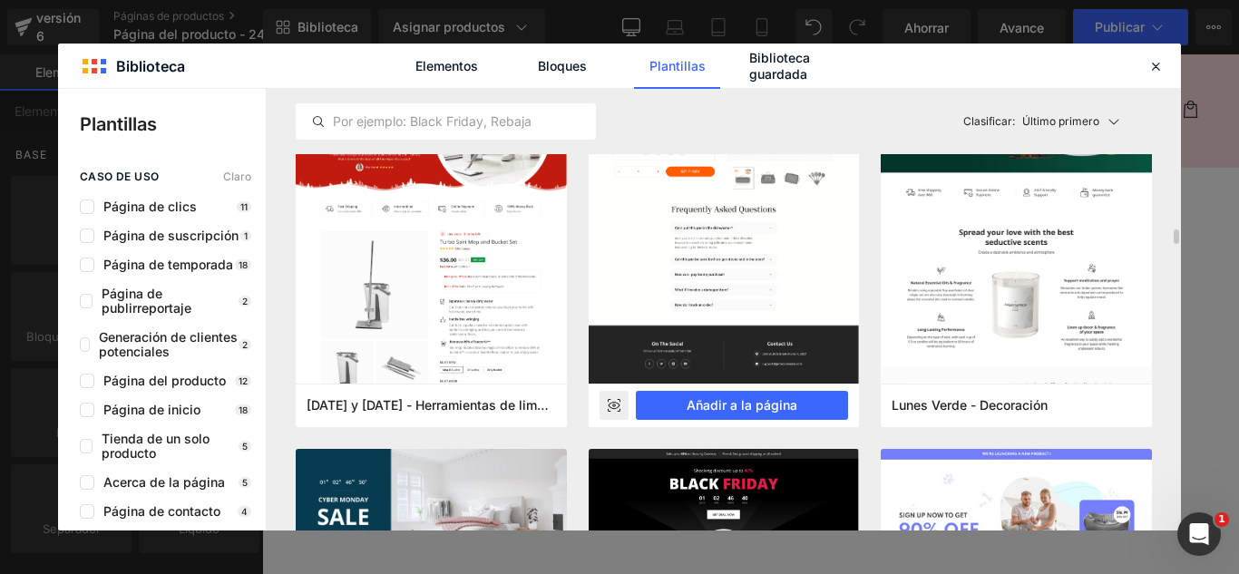
scroll to position [4173, 0]
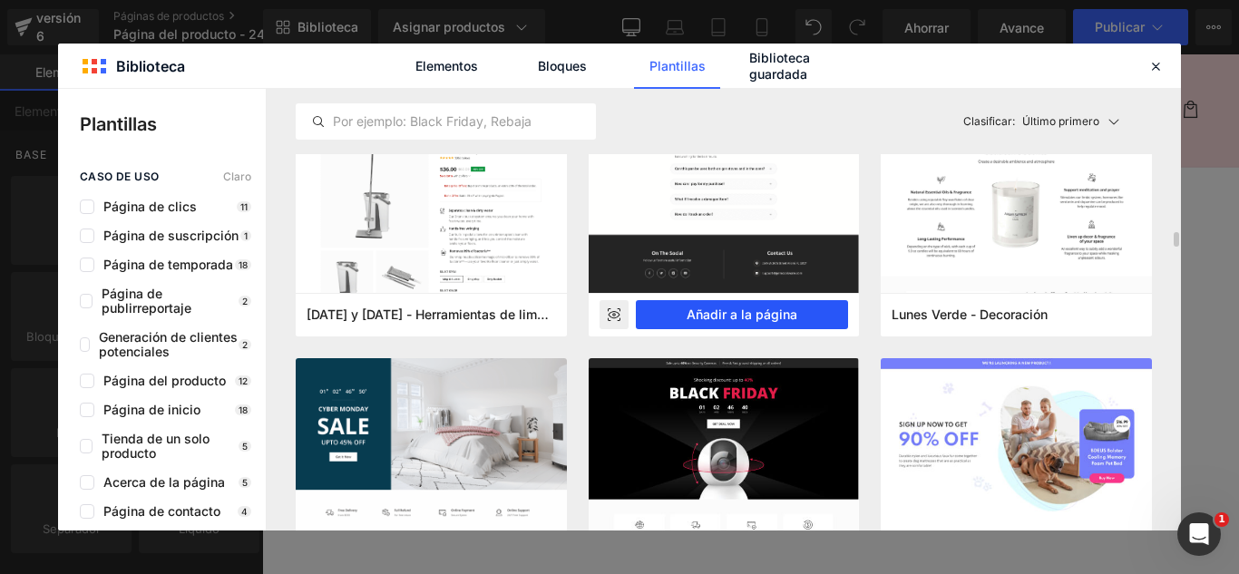
click at [771, 315] on font "Añadir a la página" at bounding box center [742, 314] width 111 height 15
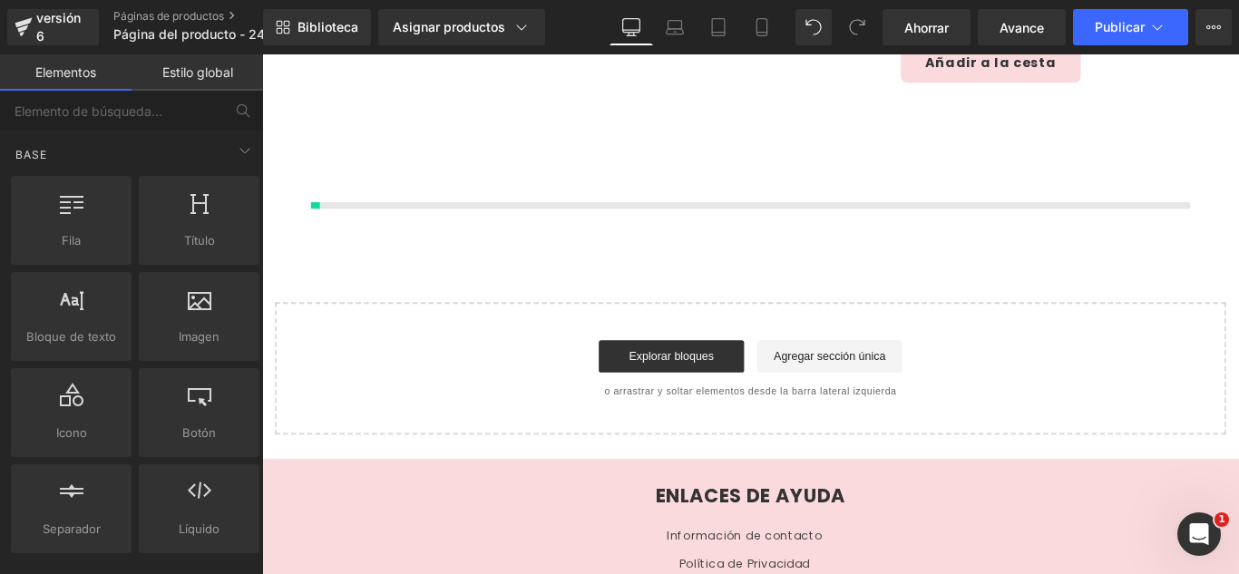
scroll to position [431, 0]
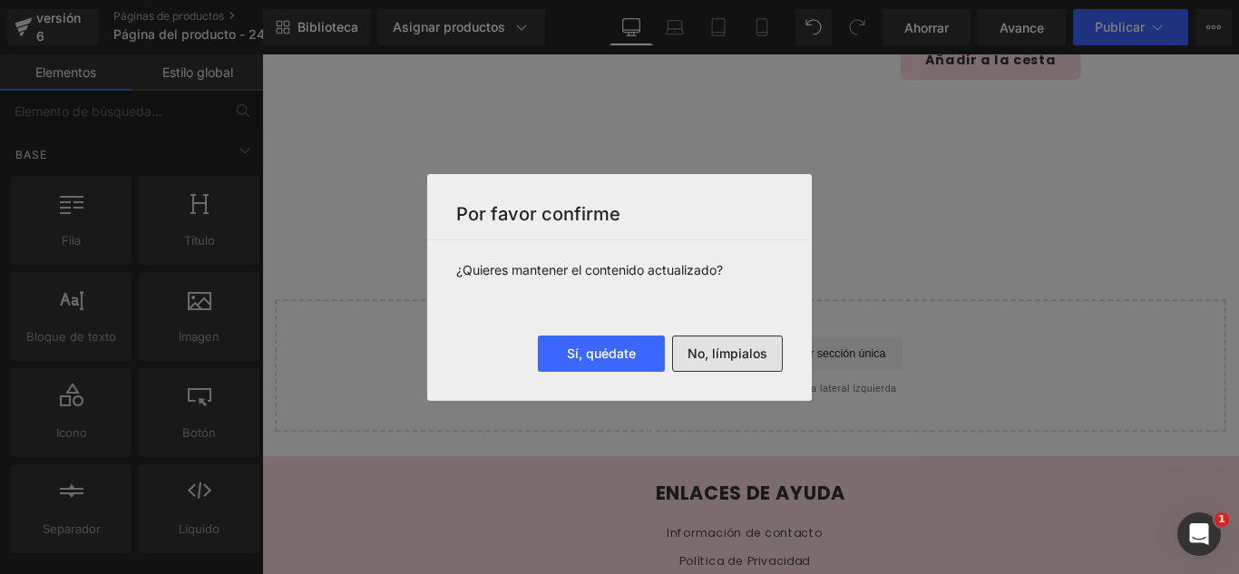
click at [736, 356] on font "No, límpialos" at bounding box center [728, 353] width 80 height 15
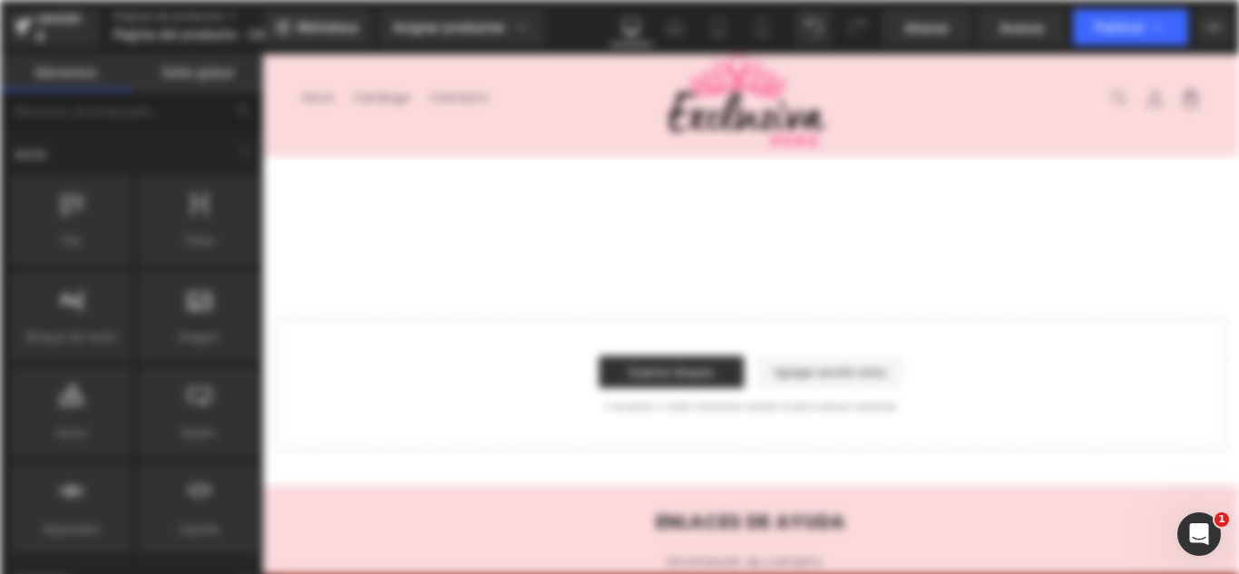
scroll to position [0, 0]
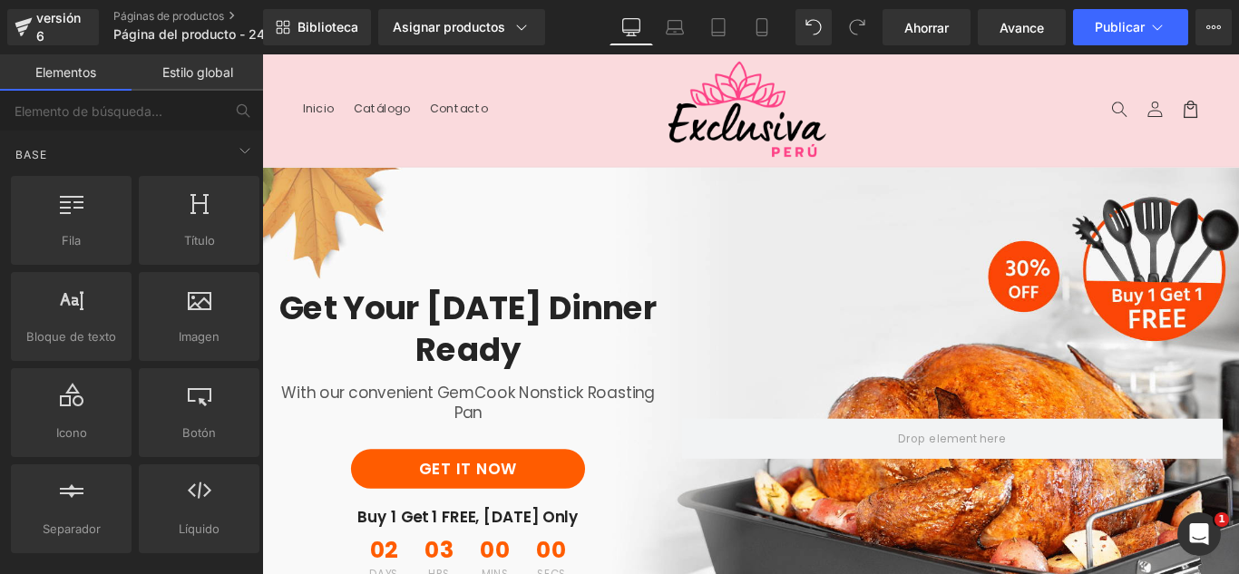
click at [457, 142] on header "Menú Inicio Catálogo Contacto Iniciar sesión Inicio Catálogo Contacto Búsqueda" at bounding box center [811, 117] width 1098 height 126
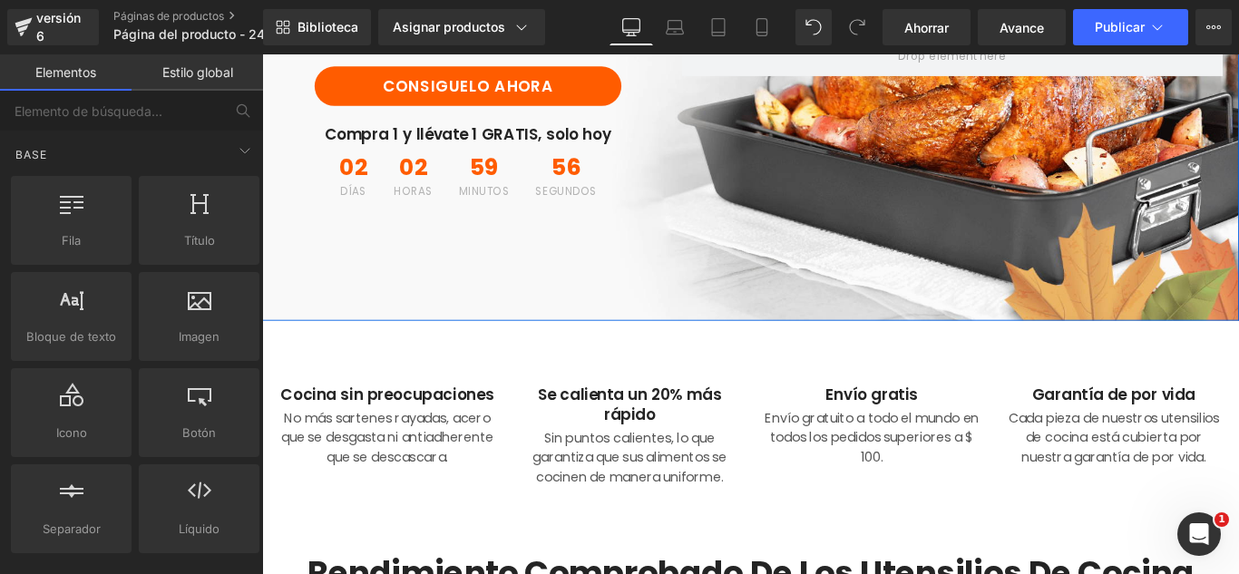
scroll to position [454, 0]
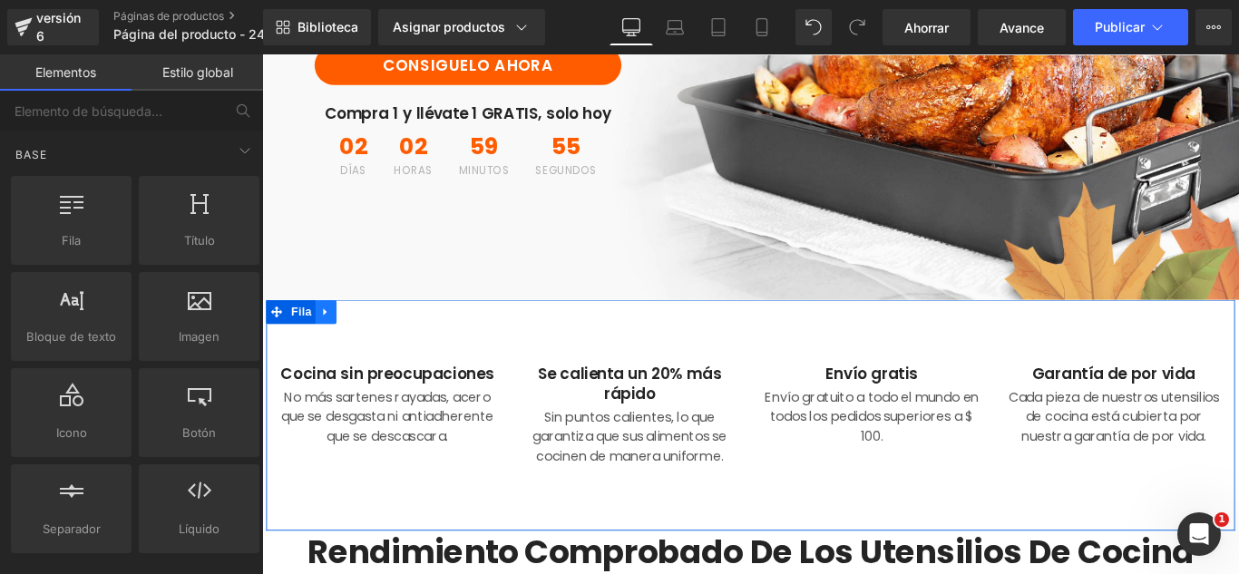
click at [328, 338] on icon at bounding box center [333, 344] width 13 height 14
click at [375, 340] on icon at bounding box center [381, 343] width 13 height 13
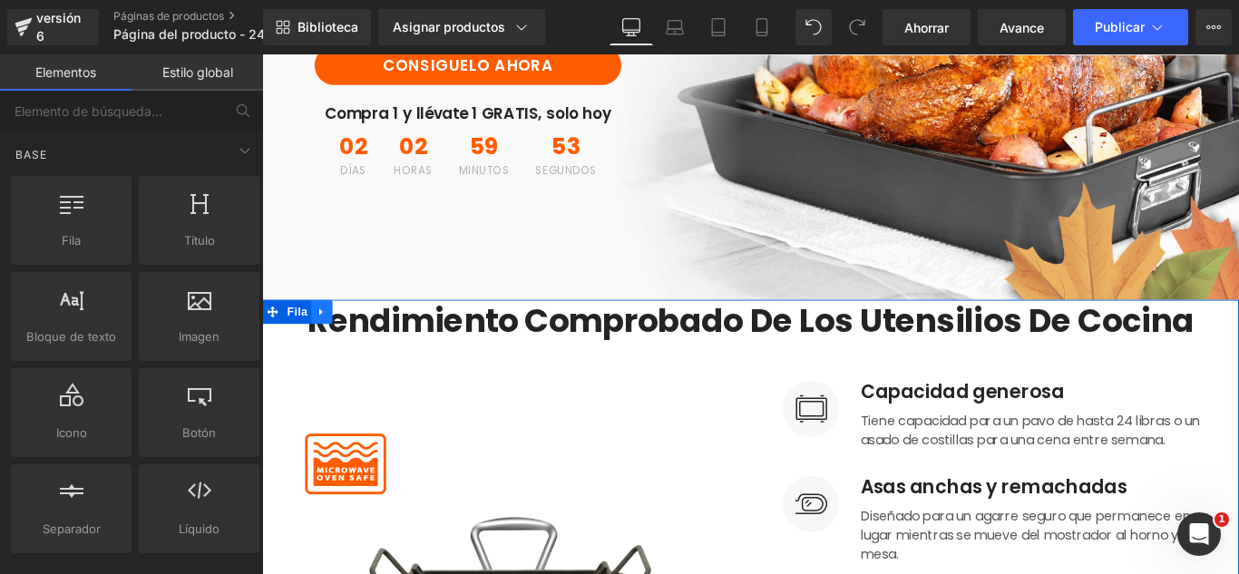
click at [323, 337] on icon at bounding box center [329, 344] width 13 height 14
click at [370, 345] on icon at bounding box center [376, 343] width 13 height 13
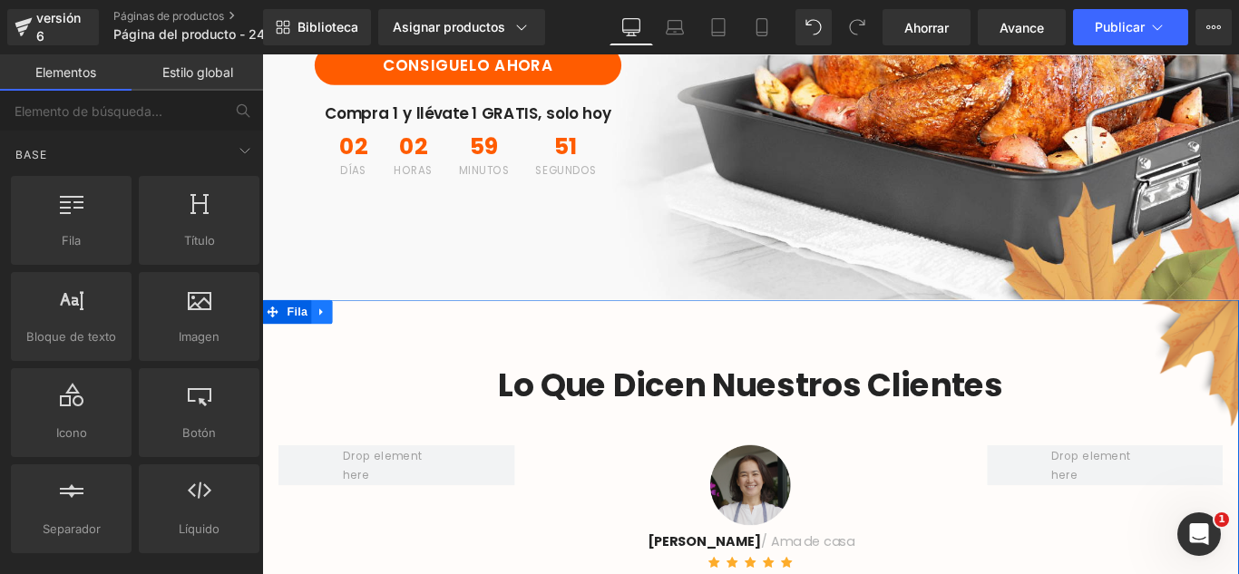
click at [327, 344] on icon at bounding box center [329, 344] width 4 height 8
click at [370, 345] on icon at bounding box center [376, 343] width 13 height 13
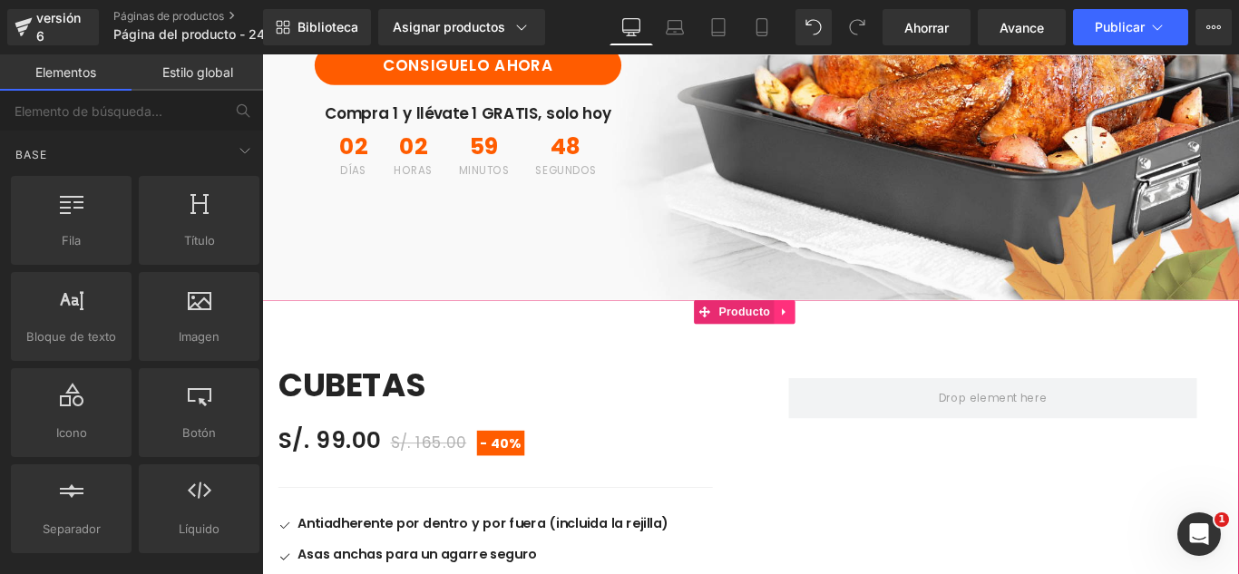
click at [851, 348] on icon at bounding box center [849, 344] width 13 height 14
click at [864, 350] on link at bounding box center [861, 343] width 24 height 27
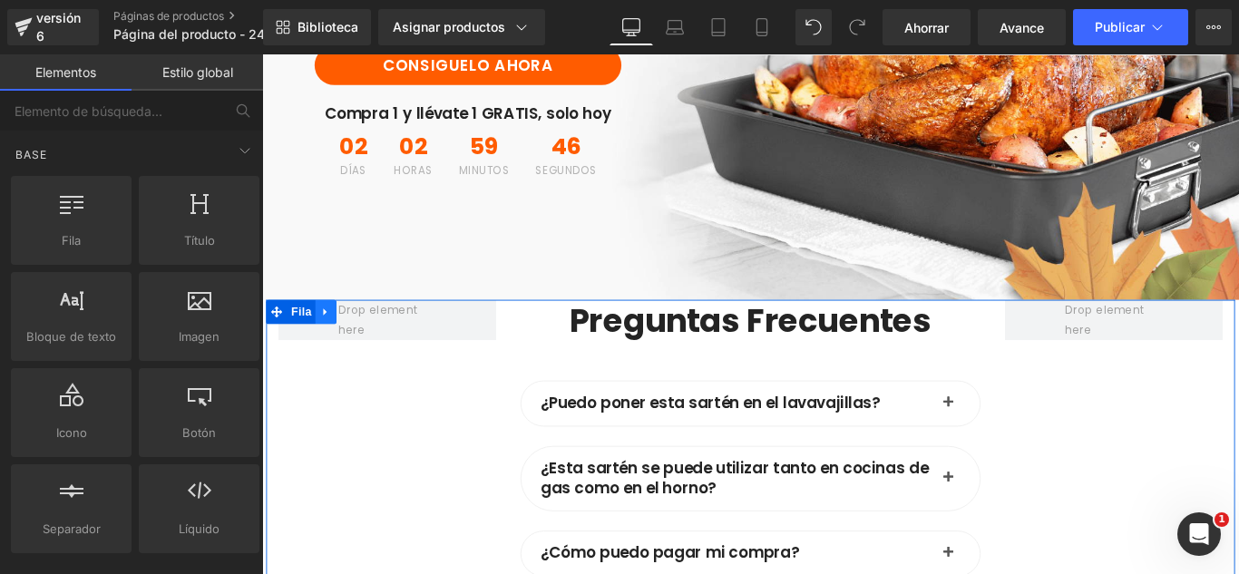
click at [332, 341] on icon at bounding box center [333, 344] width 13 height 14
click at [375, 341] on icon at bounding box center [381, 344] width 13 height 14
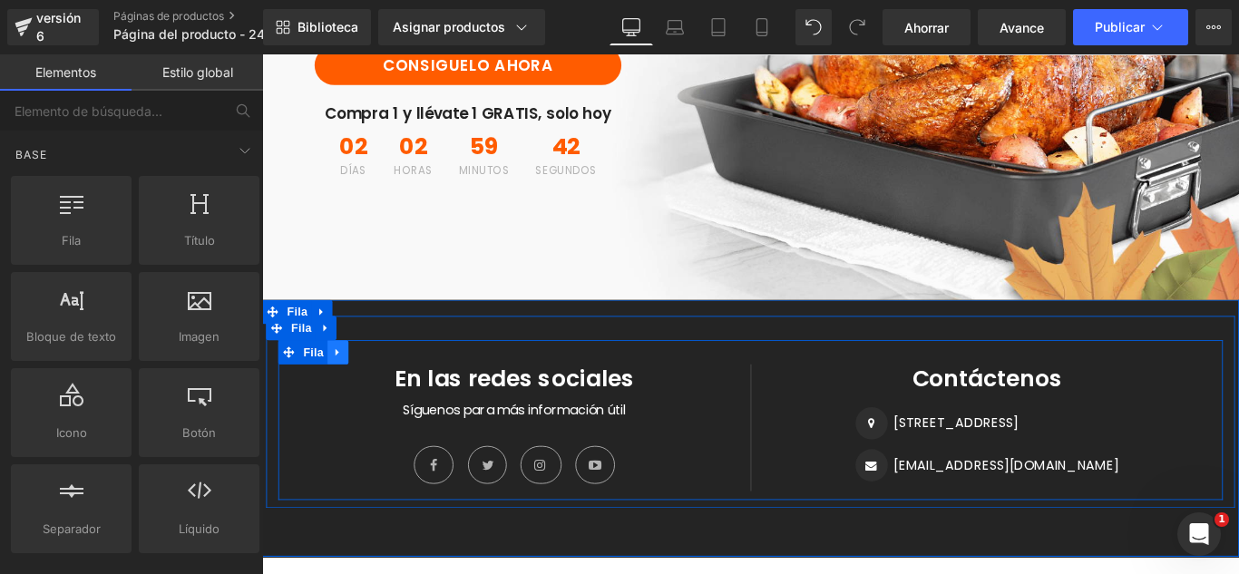
click at [346, 386] on icon at bounding box center [347, 390] width 13 height 14
click at [388, 386] on icon at bounding box center [394, 390] width 13 height 14
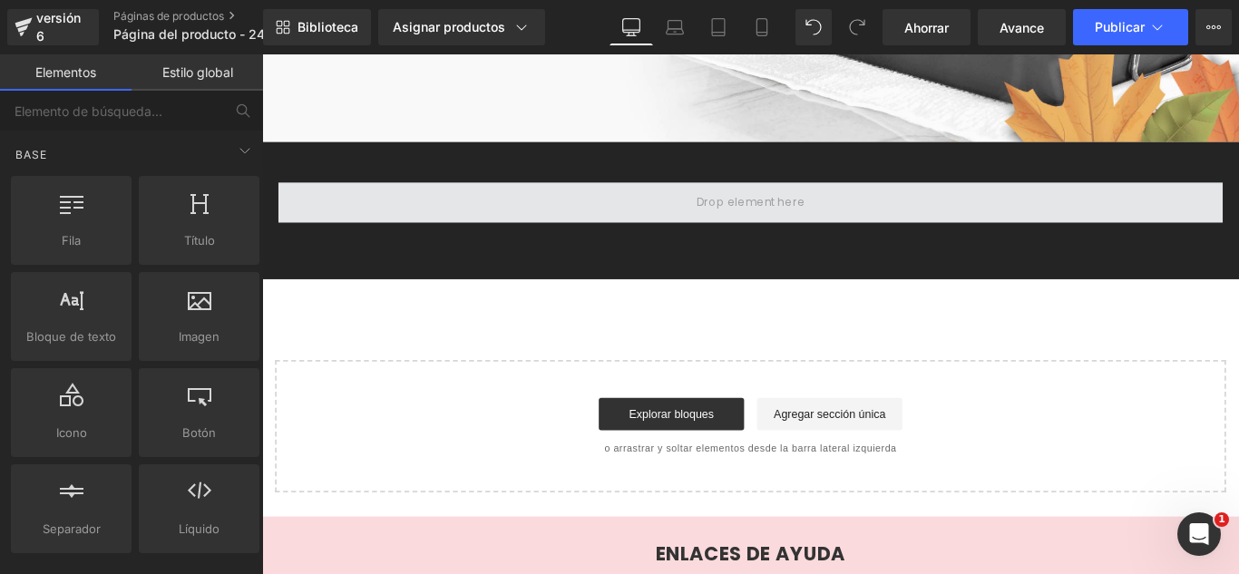
scroll to position [389, 0]
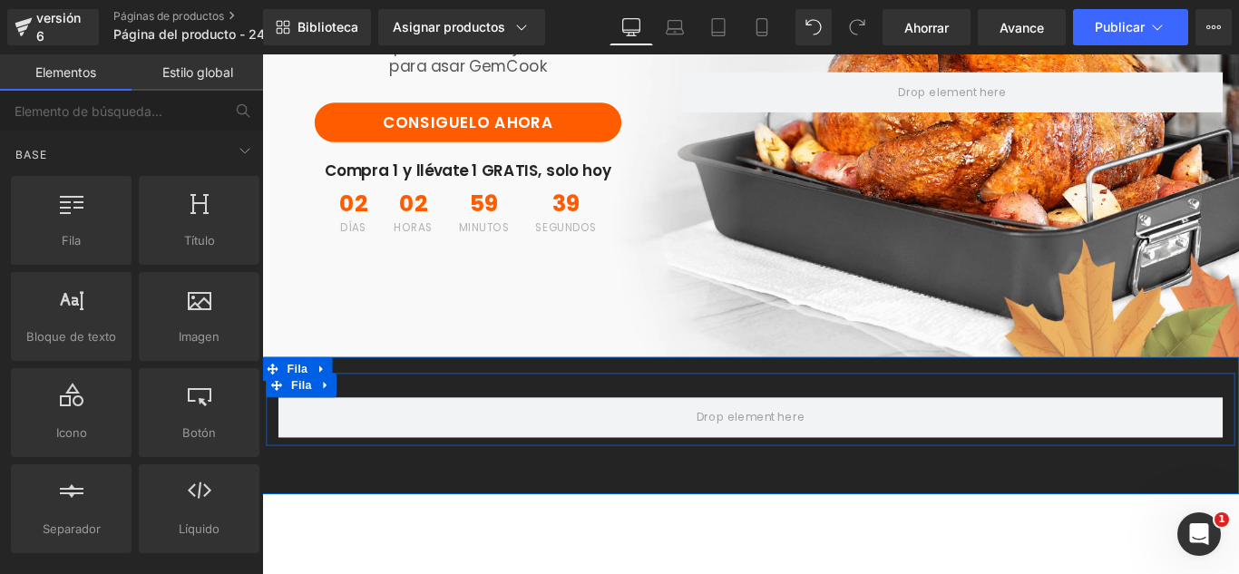
click at [331, 423] on icon at bounding box center [333, 427] width 4 height 8
click at [369, 419] on link at bounding box center [381, 426] width 24 height 27
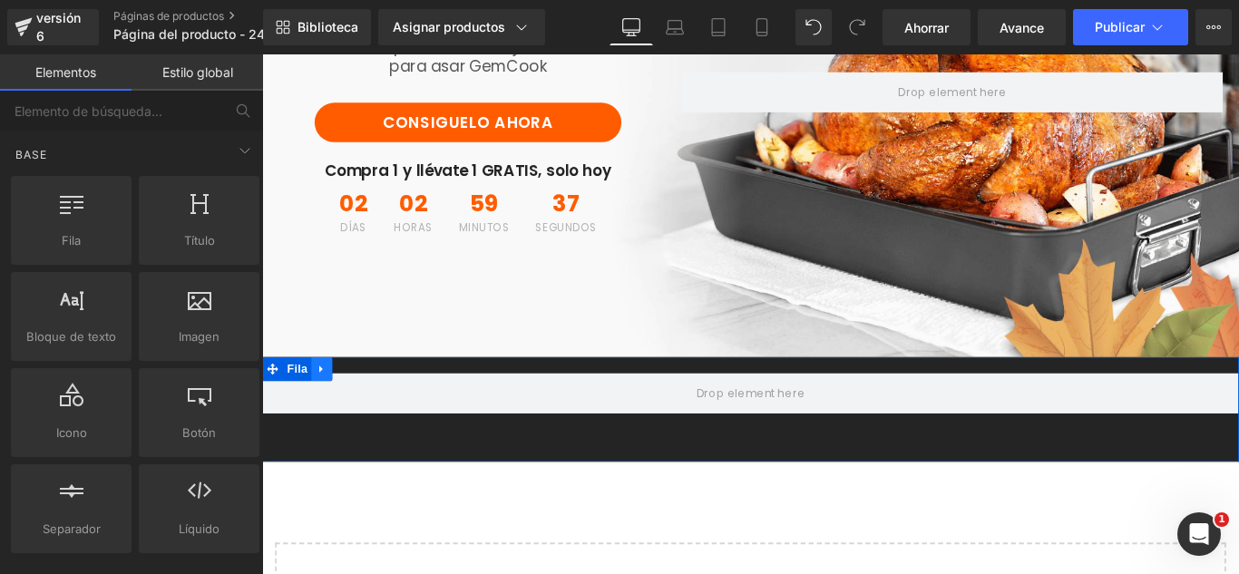
click at [327, 407] on icon at bounding box center [329, 409] width 4 height 8
click at [370, 407] on icon at bounding box center [376, 408] width 13 height 13
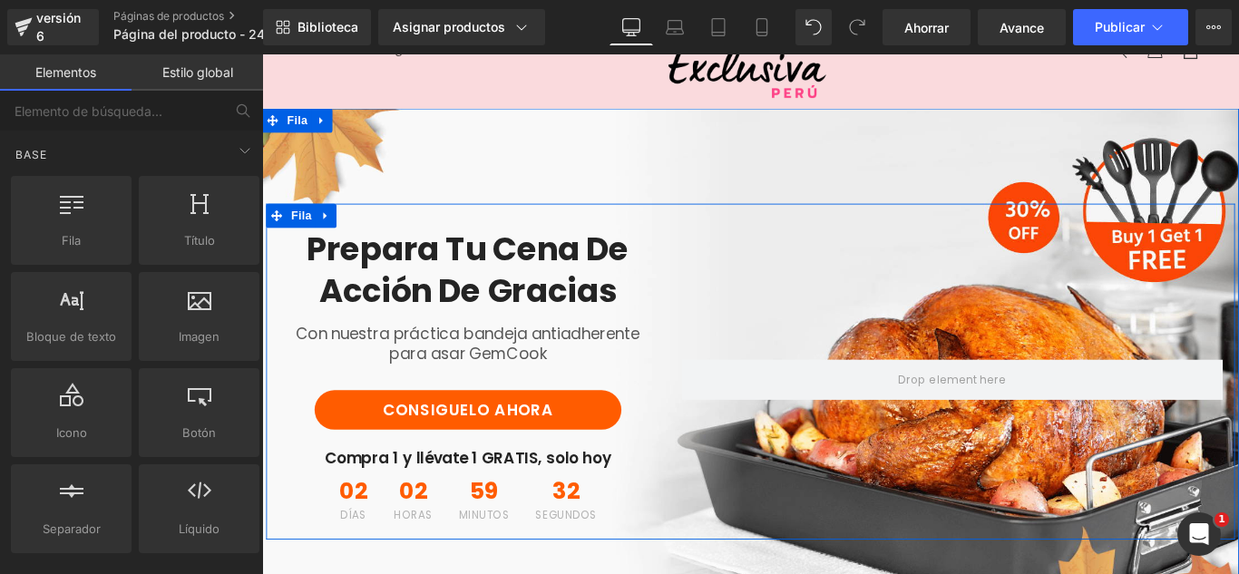
scroll to position [0, 0]
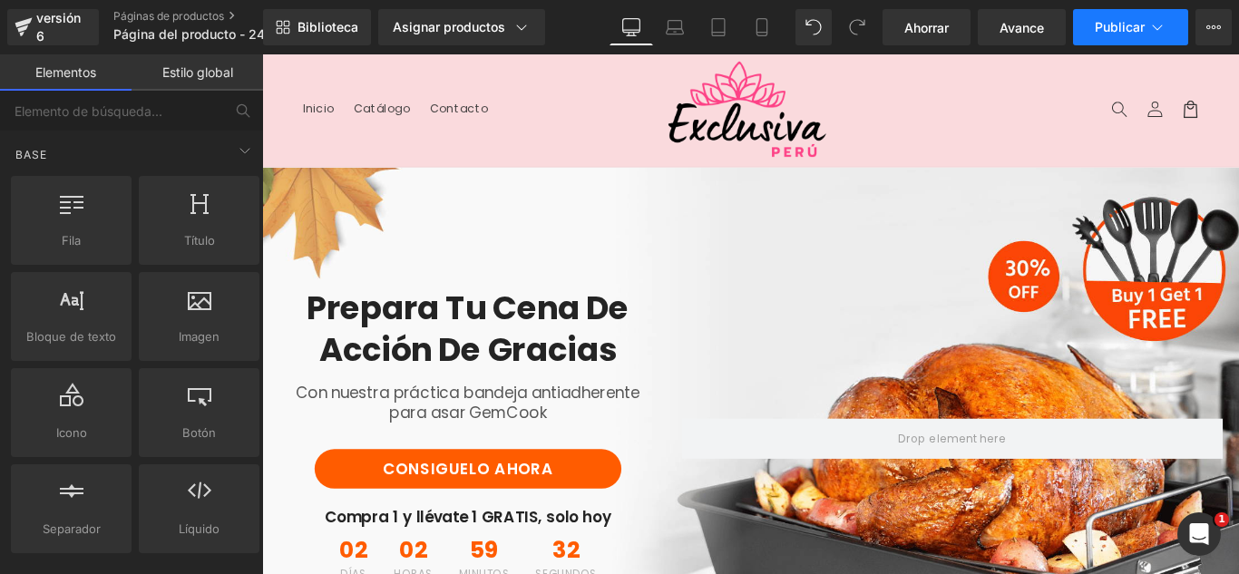
click at [1151, 24] on icon at bounding box center [1157, 27] width 18 height 18
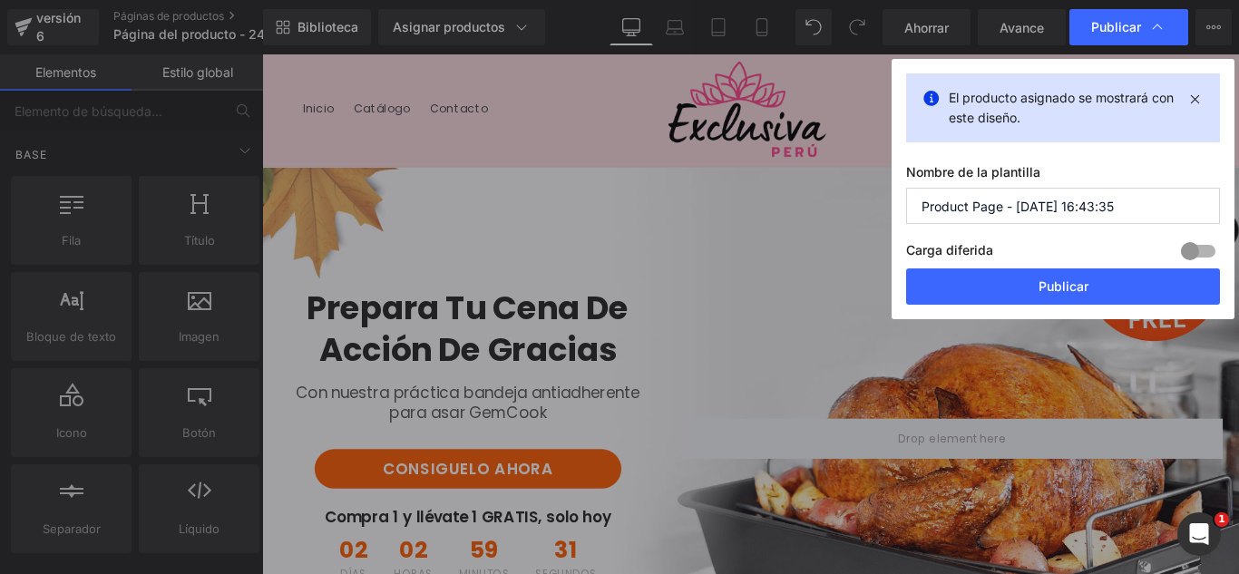
click at [1139, 217] on input "Product Page - Sep 24, 16:43:35" at bounding box center [1063, 206] width 314 height 36
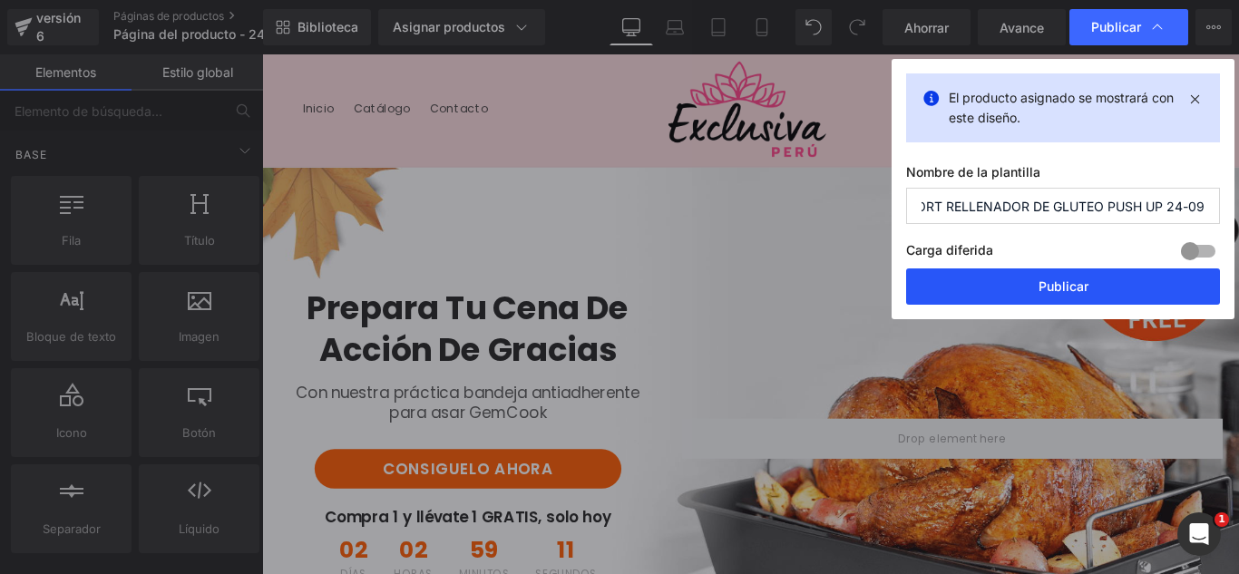
type input "SHORT RELLENADOR DE GLUTEO PUSH UP 24-09"
click at [1113, 286] on button "Publicar" at bounding box center [1063, 287] width 314 height 36
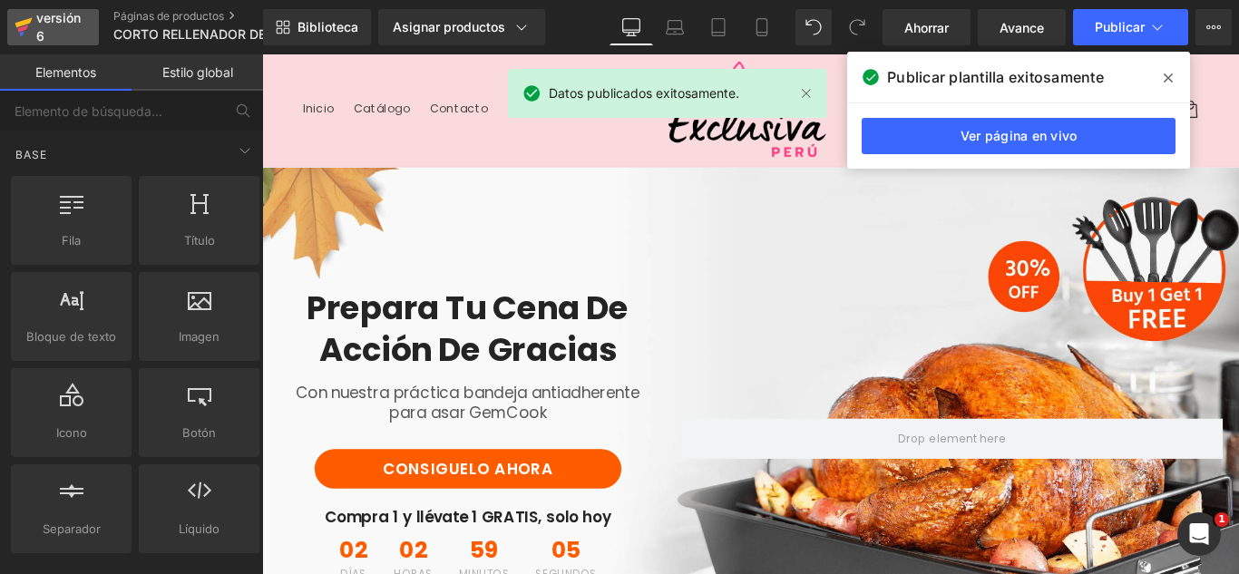
click at [62, 27] on div "versión 6" at bounding box center [60, 27] width 55 height 42
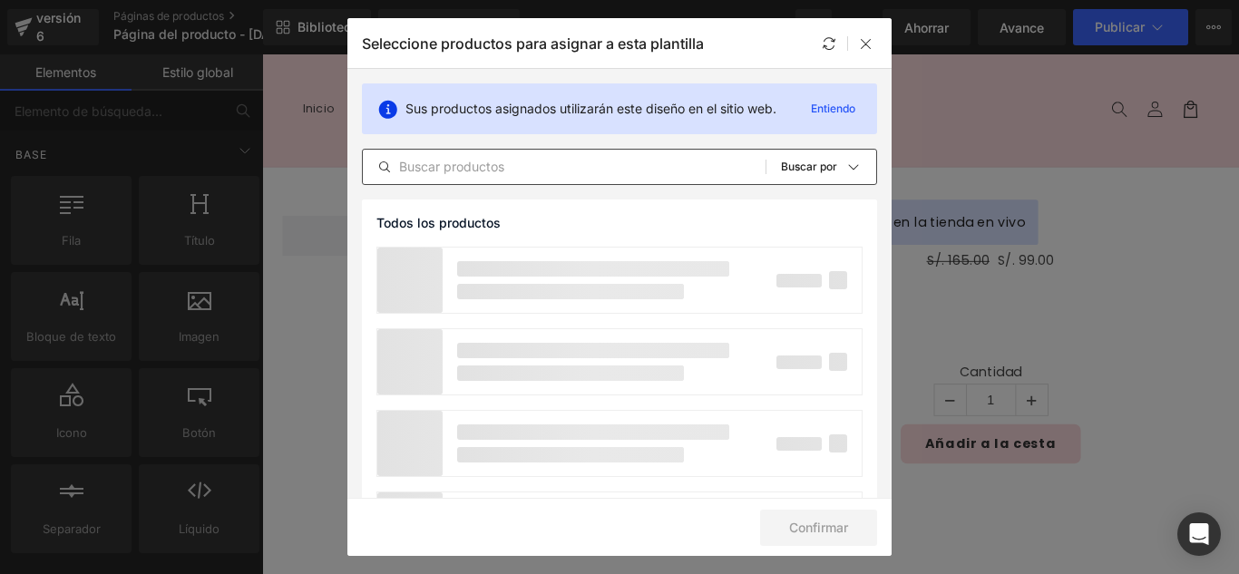
click at [513, 174] on input "text" at bounding box center [564, 167] width 403 height 22
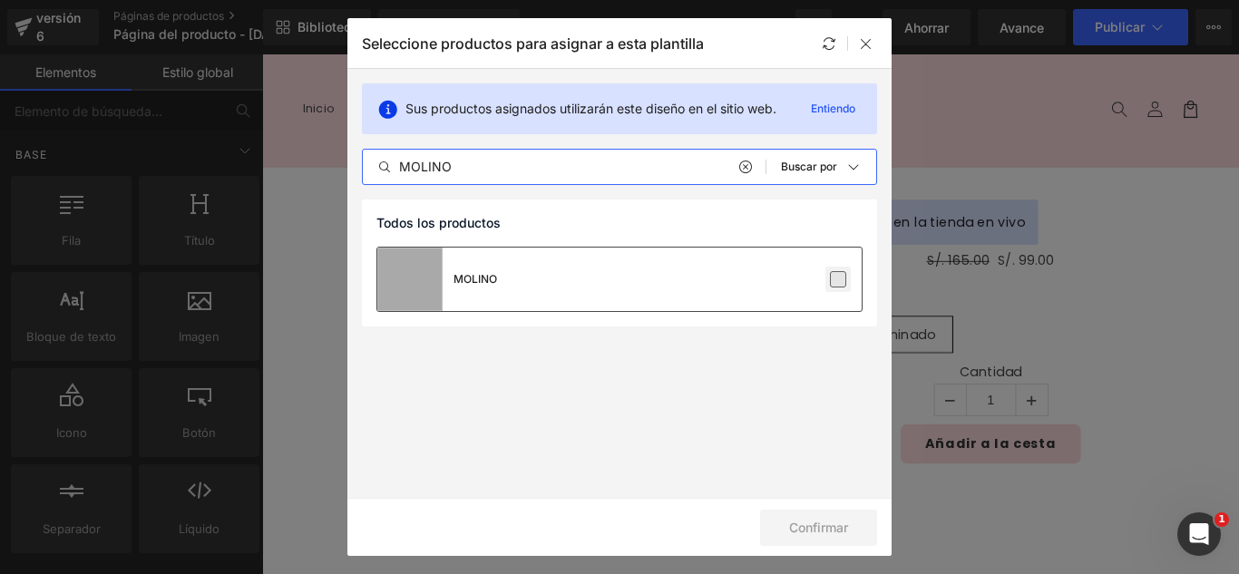
type input "MOLINO"
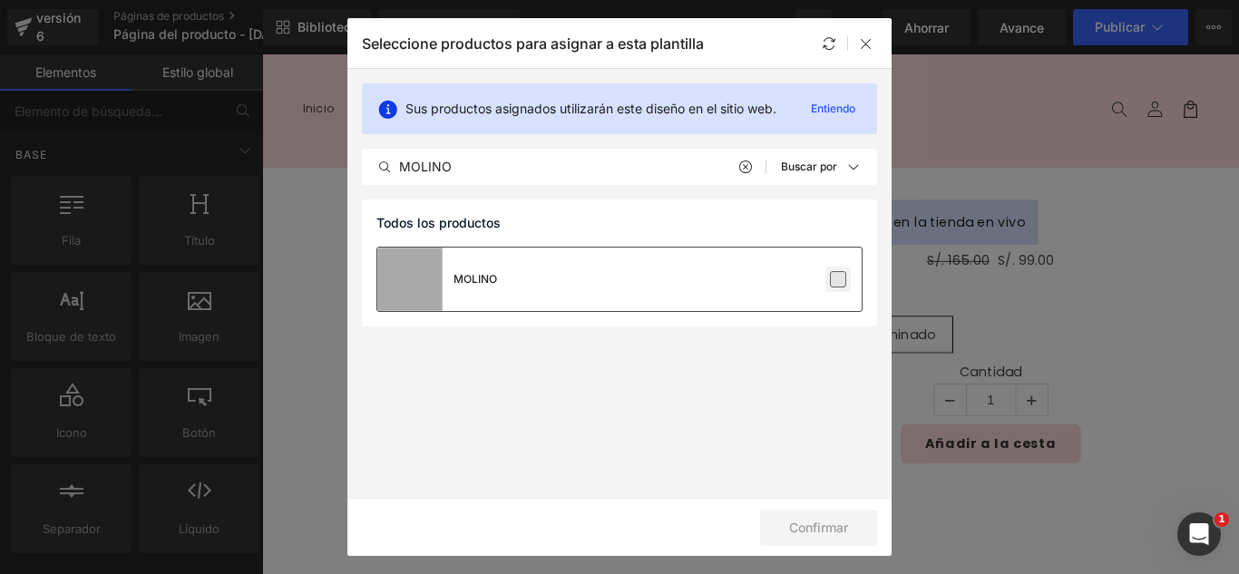
click at [843, 283] on label at bounding box center [838, 279] width 16 height 16
click at [838, 279] on input "checkbox" at bounding box center [838, 279] width 0 height 0
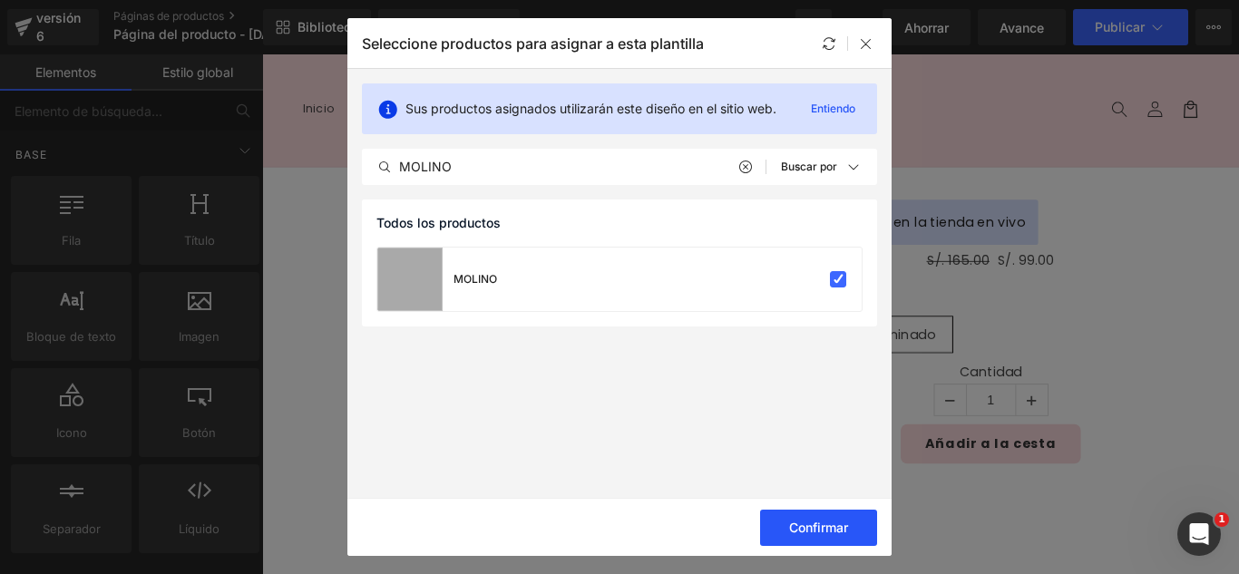
click at [846, 525] on font "Confirmar" at bounding box center [818, 527] width 59 height 15
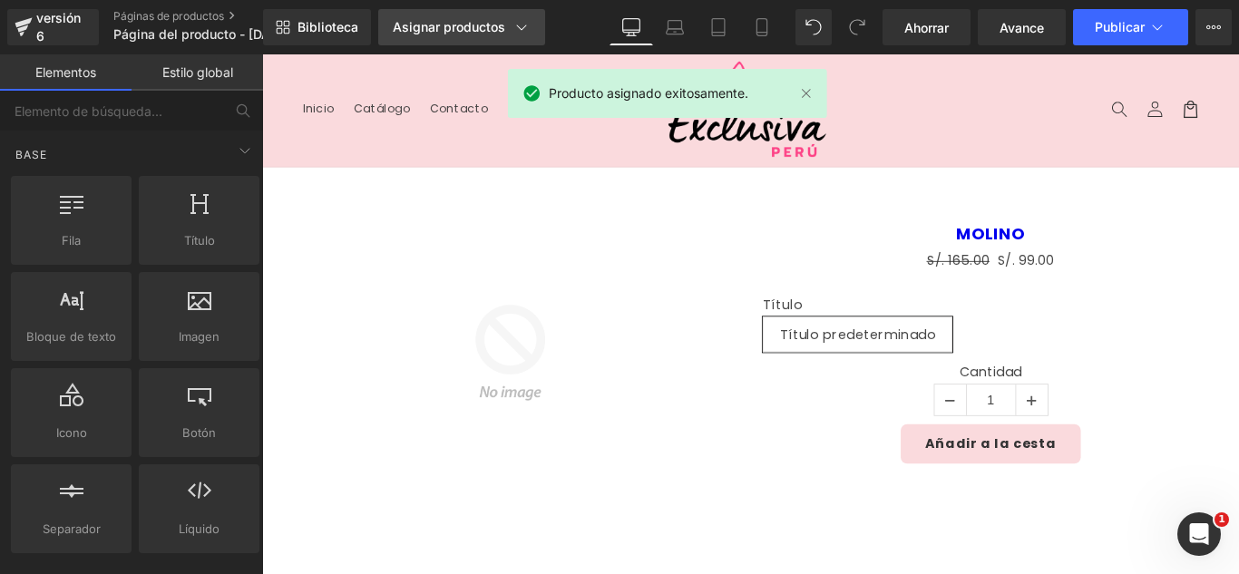
click at [510, 34] on div "Asignar productos" at bounding box center [462, 27] width 138 height 18
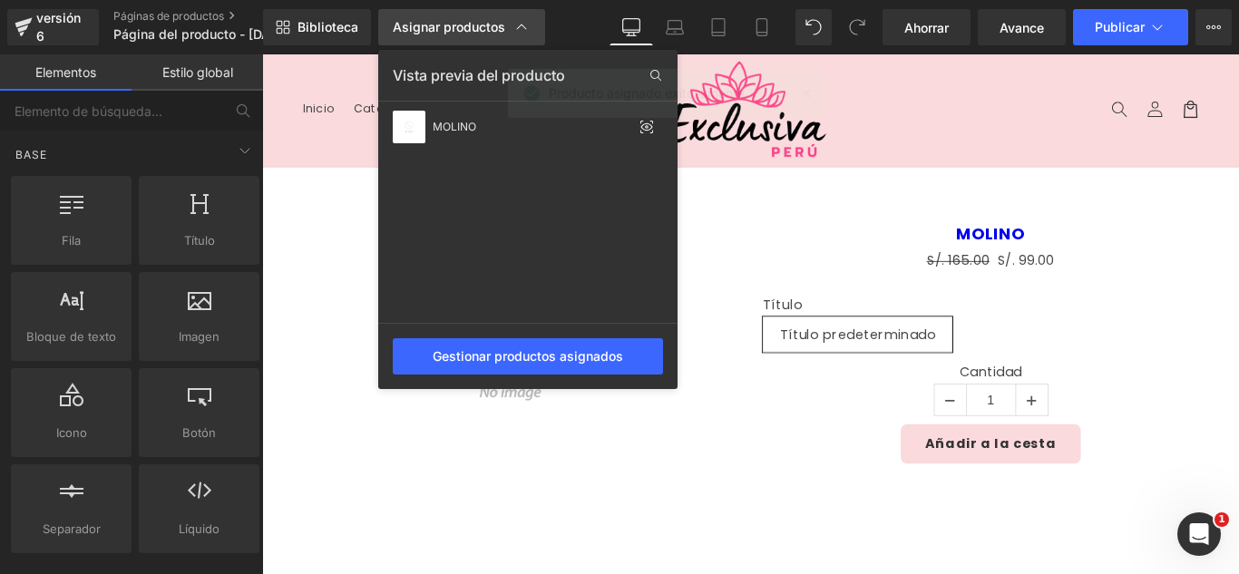
click at [510, 29] on div "Asignar productos" at bounding box center [462, 27] width 138 height 18
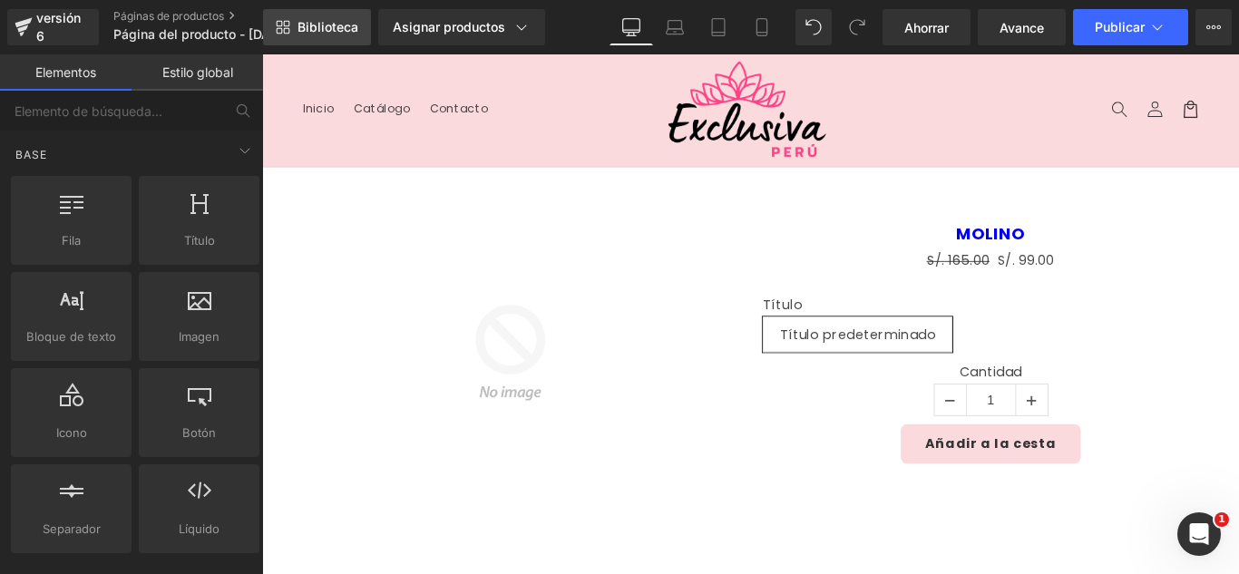
click at [342, 20] on font "Biblioteca" at bounding box center [328, 26] width 61 height 15
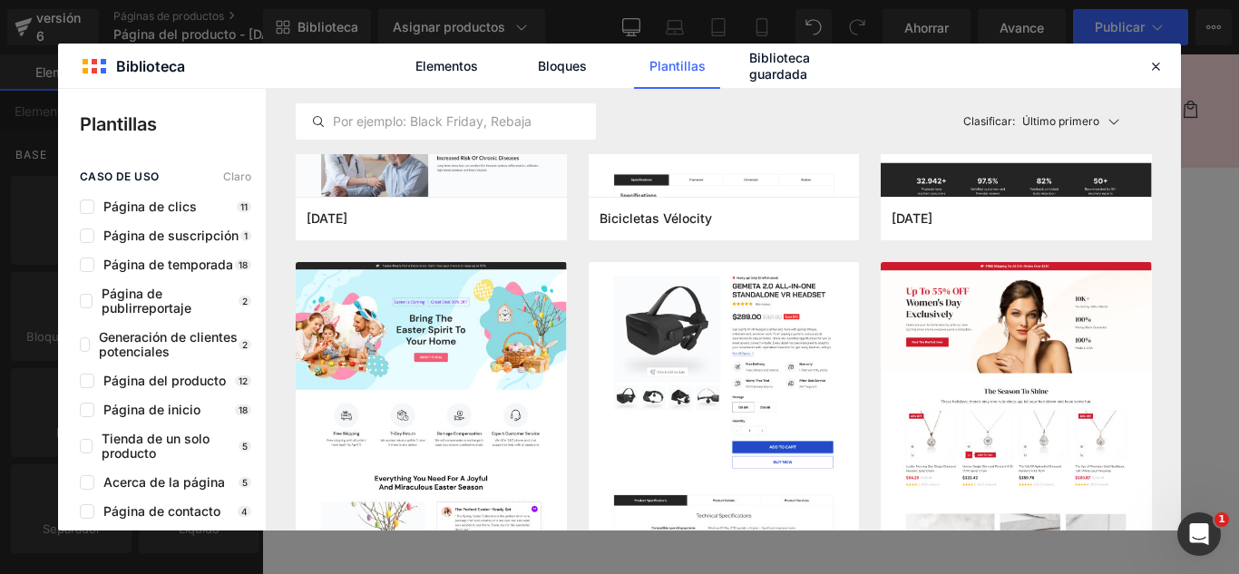
scroll to position [6532, 0]
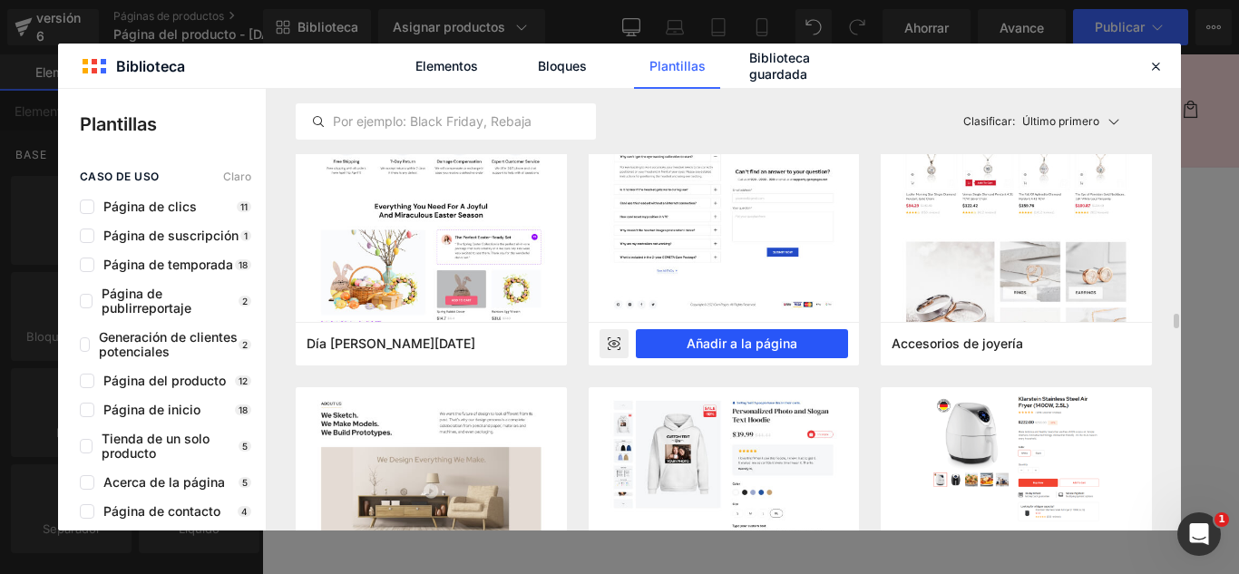
click at [788, 343] on font "Añadir a la página" at bounding box center [742, 343] width 111 height 15
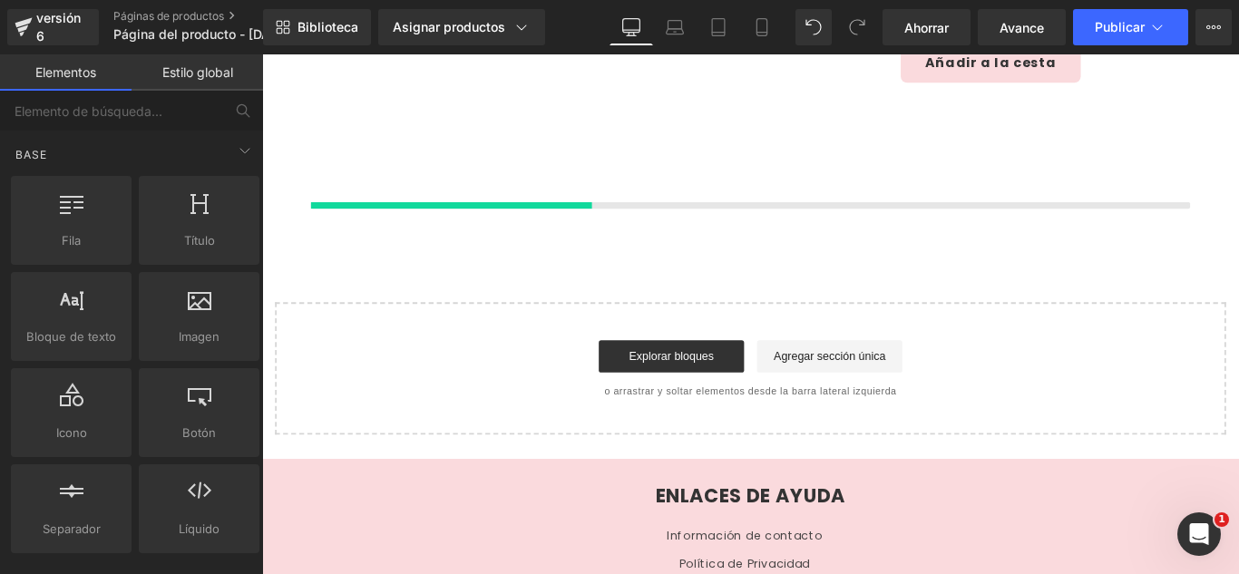
scroll to position [431, 0]
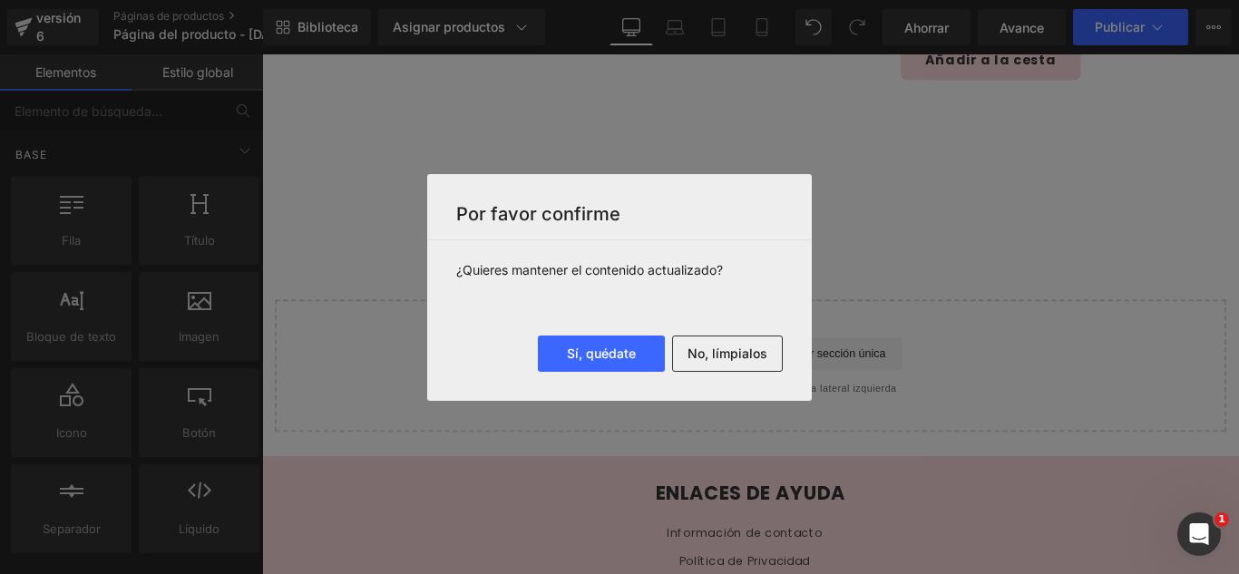
click at [765, 367] on button "No, límpialos" at bounding box center [727, 354] width 111 height 36
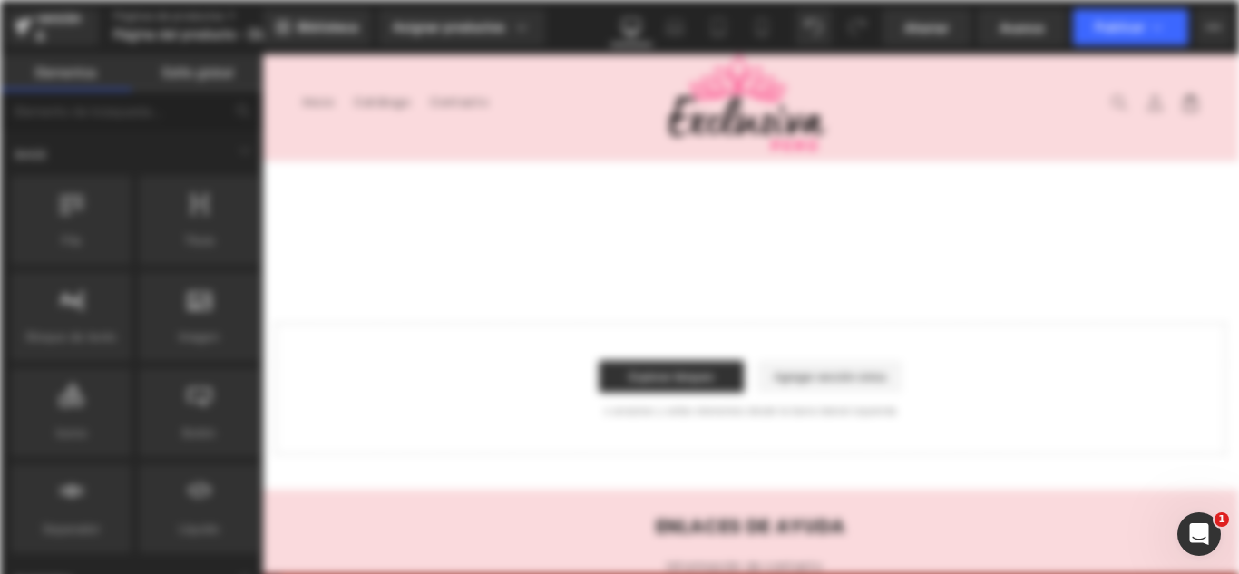
scroll to position [0, 0]
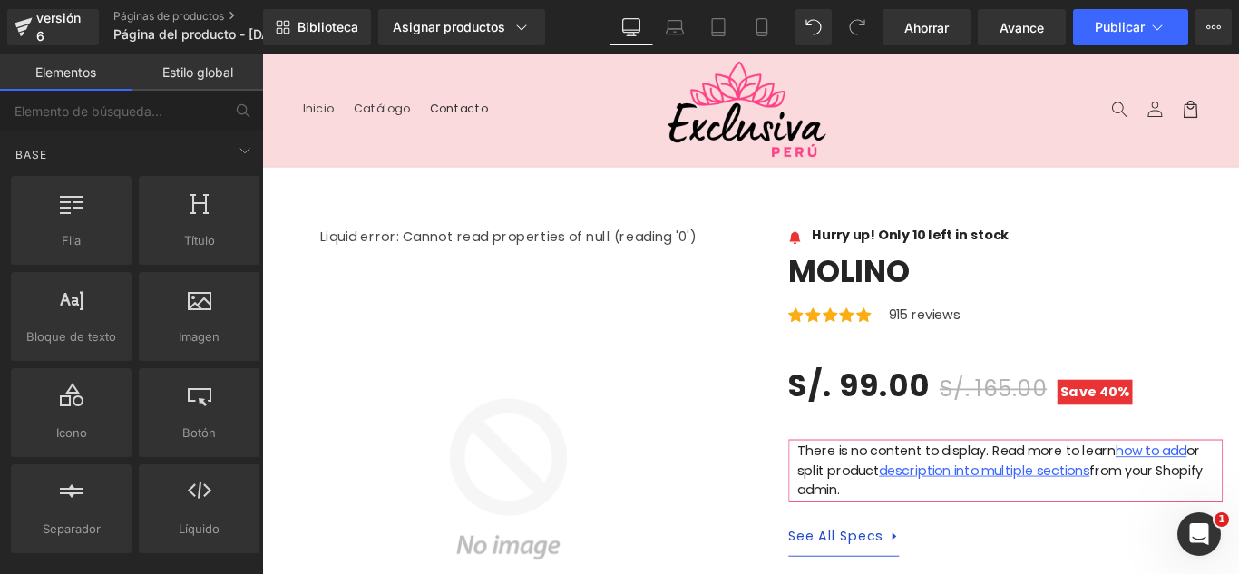
click at [530, 121] on nav "Inicio Catálogo Contacto" at bounding box center [498, 115] width 402 height 38
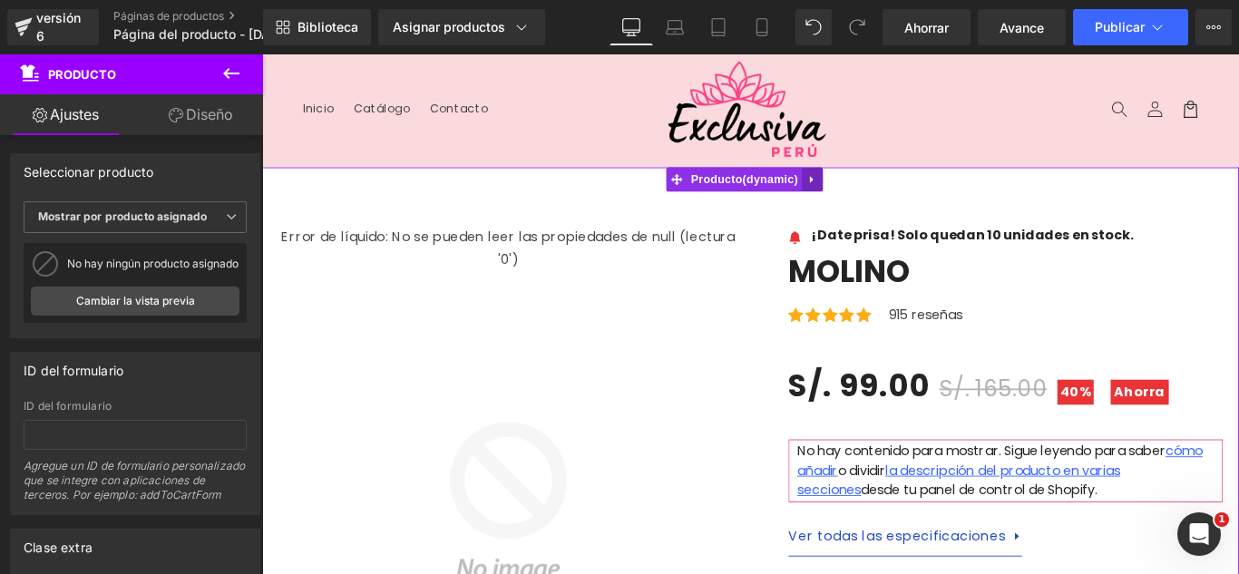
click at [884, 195] on icon at bounding box center [881, 196] width 13 height 14
click at [886, 195] on icon at bounding box center [892, 195] width 13 height 13
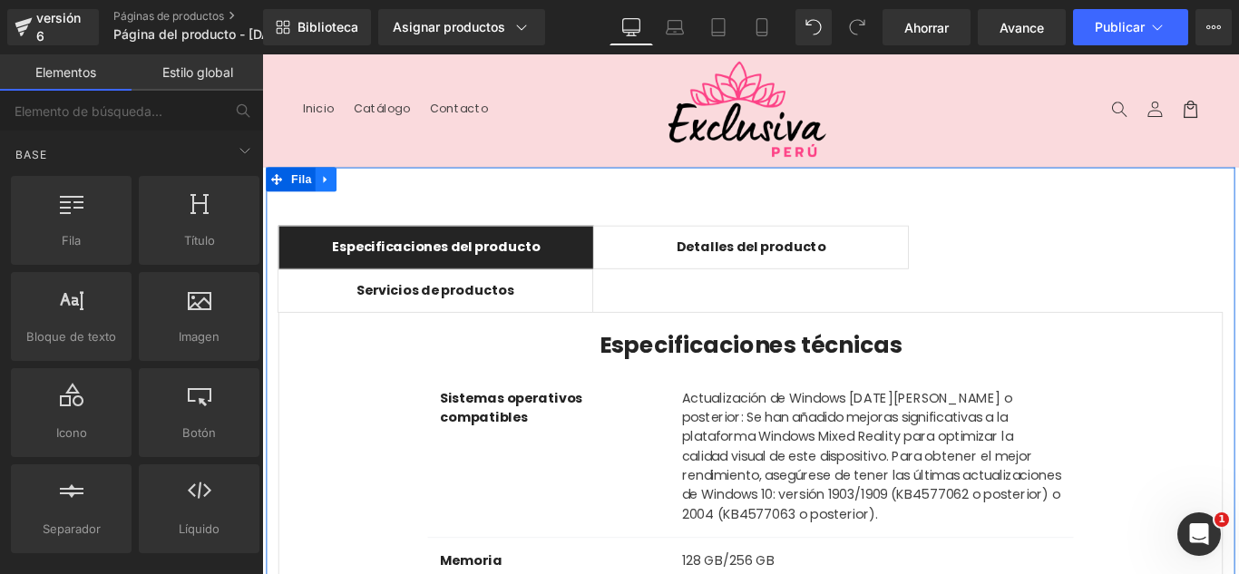
click at [327, 197] on icon at bounding box center [333, 196] width 13 height 14
click at [381, 203] on link at bounding box center [381, 194] width 24 height 27
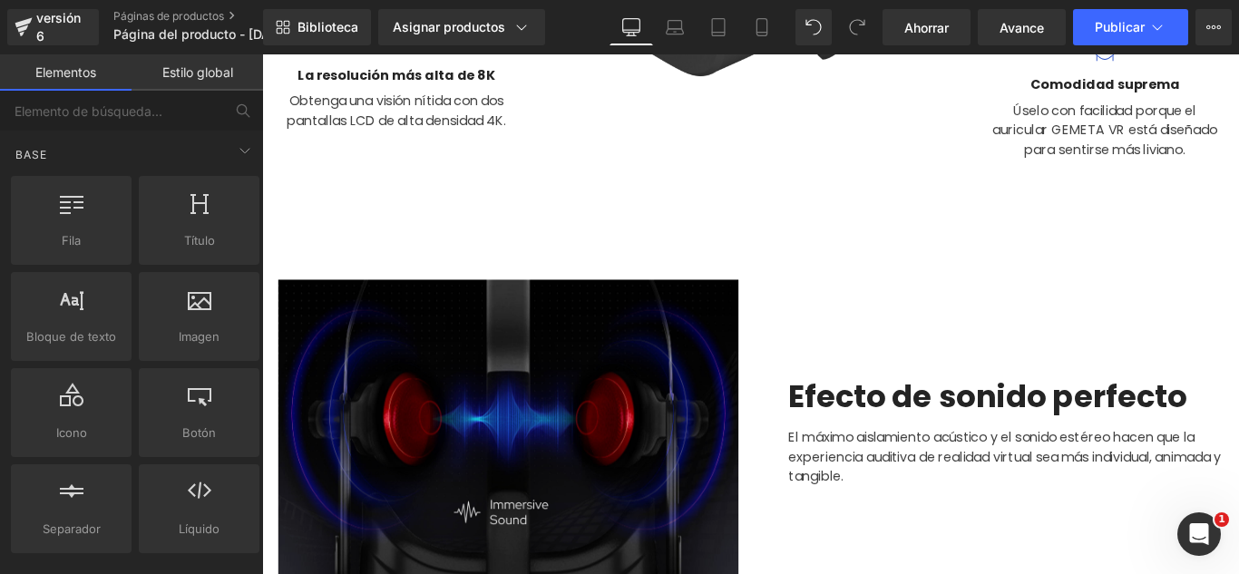
scroll to position [635, 0]
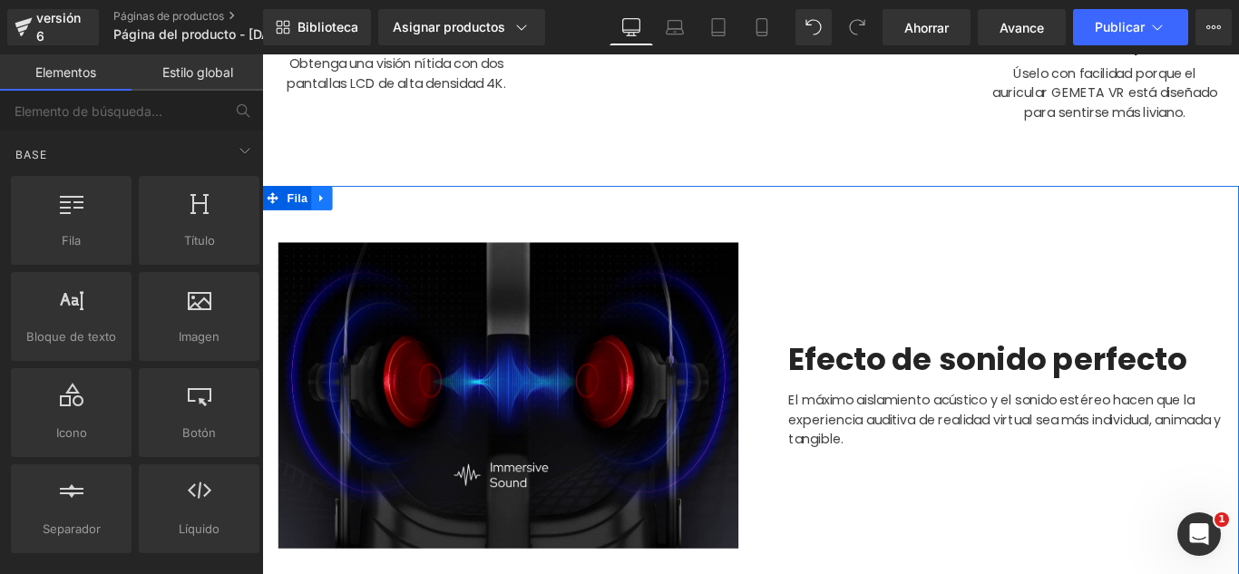
click at [327, 211] on icon at bounding box center [329, 215] width 4 height 8
click at [370, 213] on icon at bounding box center [376, 216] width 13 height 13
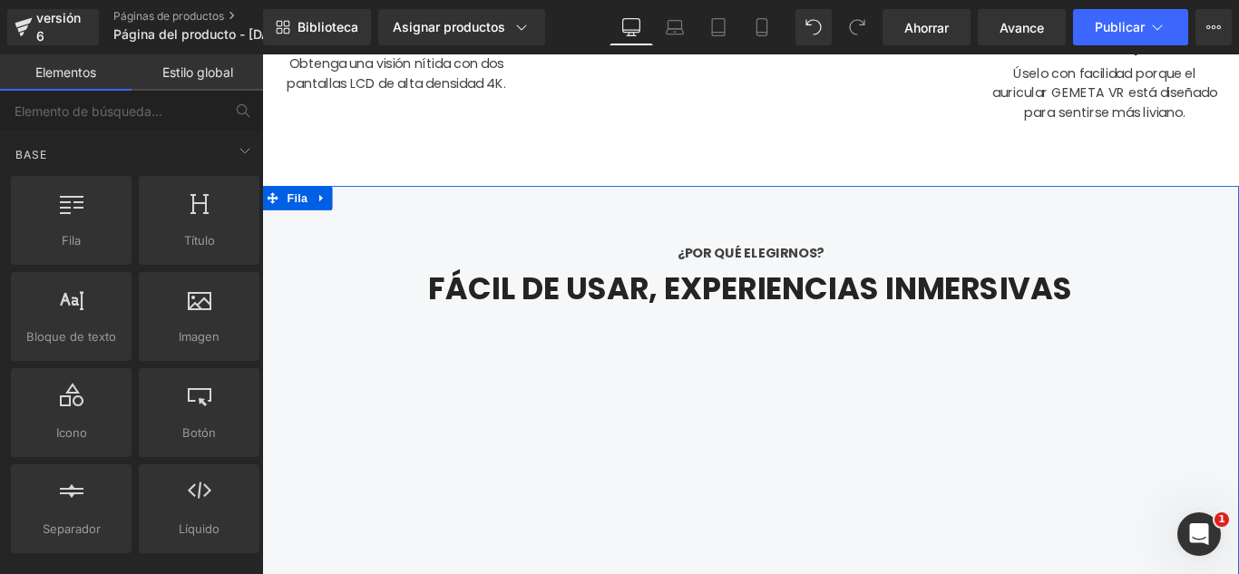
click at [325, 209] on icon at bounding box center [329, 216] width 13 height 14
click at [370, 212] on icon at bounding box center [376, 216] width 13 height 13
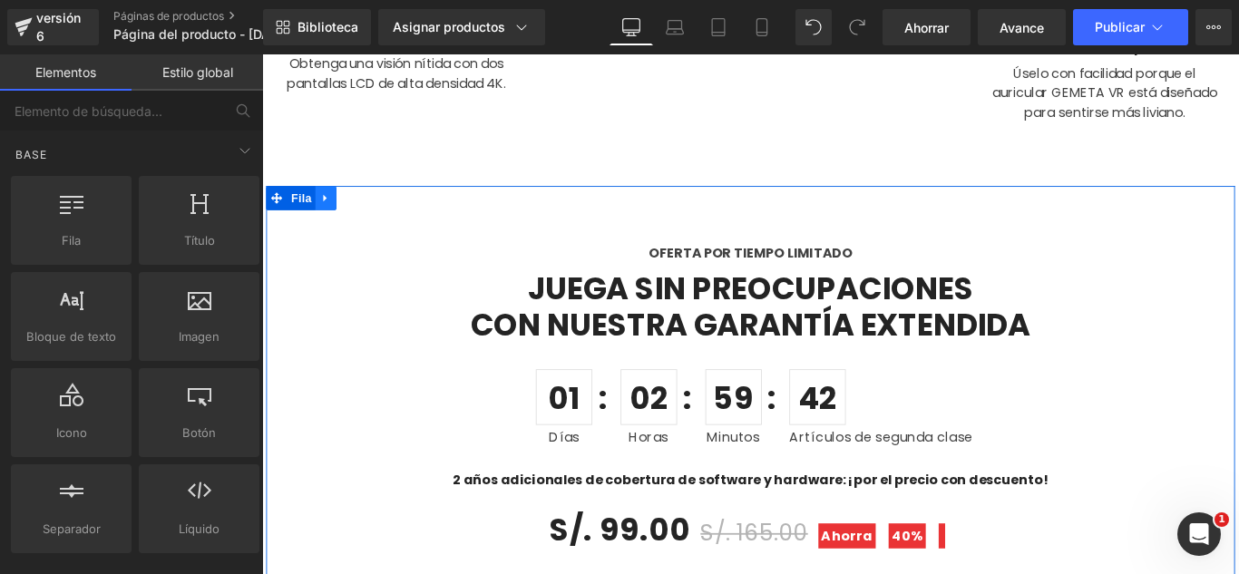
click at [337, 216] on link at bounding box center [334, 215] width 24 height 27
click at [375, 221] on link at bounding box center [381, 215] width 24 height 27
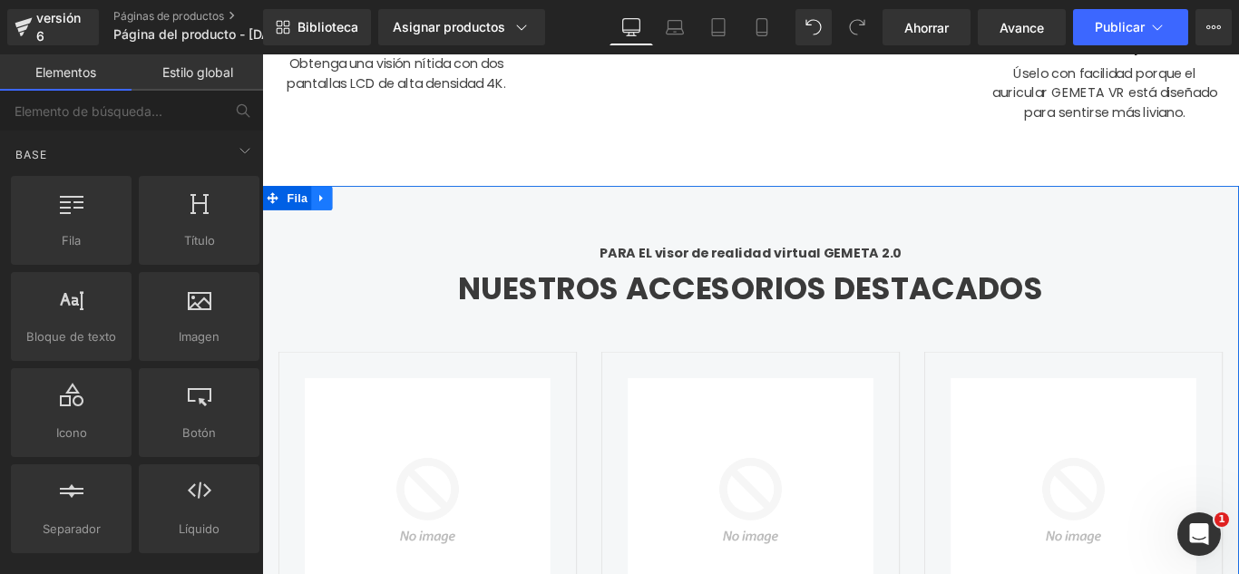
click at [332, 216] on link at bounding box center [330, 215] width 24 height 27
click at [370, 221] on link at bounding box center [377, 215] width 24 height 27
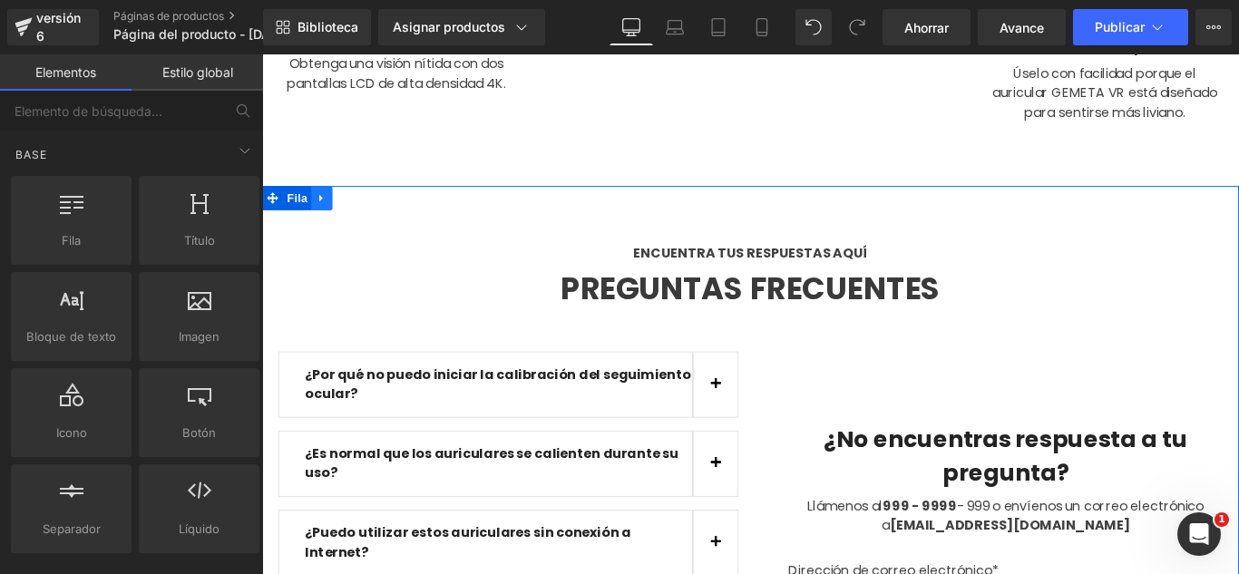
click at [327, 211] on icon at bounding box center [329, 215] width 4 height 8
click at [371, 216] on icon at bounding box center [376, 216] width 13 height 13
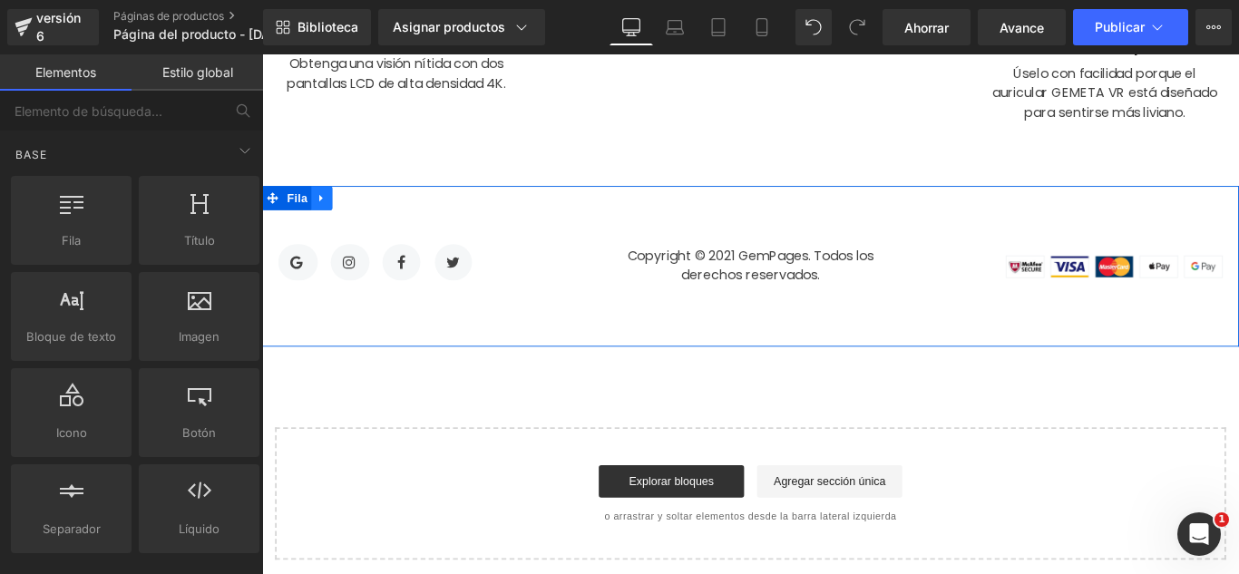
click at [325, 210] on icon at bounding box center [329, 216] width 13 height 14
click at [370, 214] on icon at bounding box center [376, 216] width 13 height 13
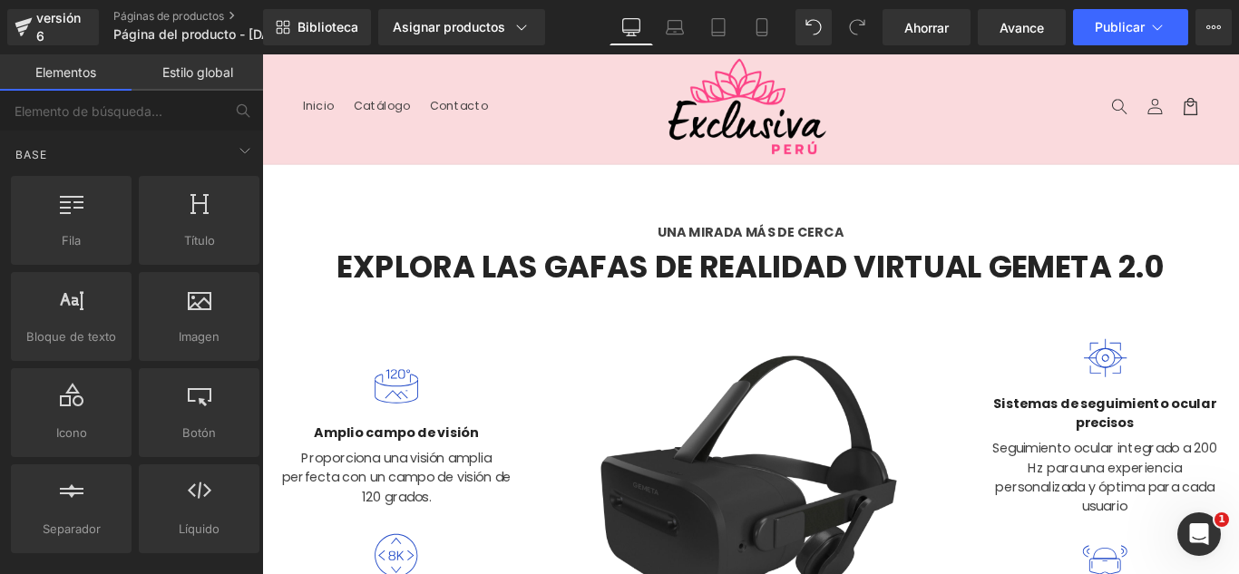
scroll to position [0, 0]
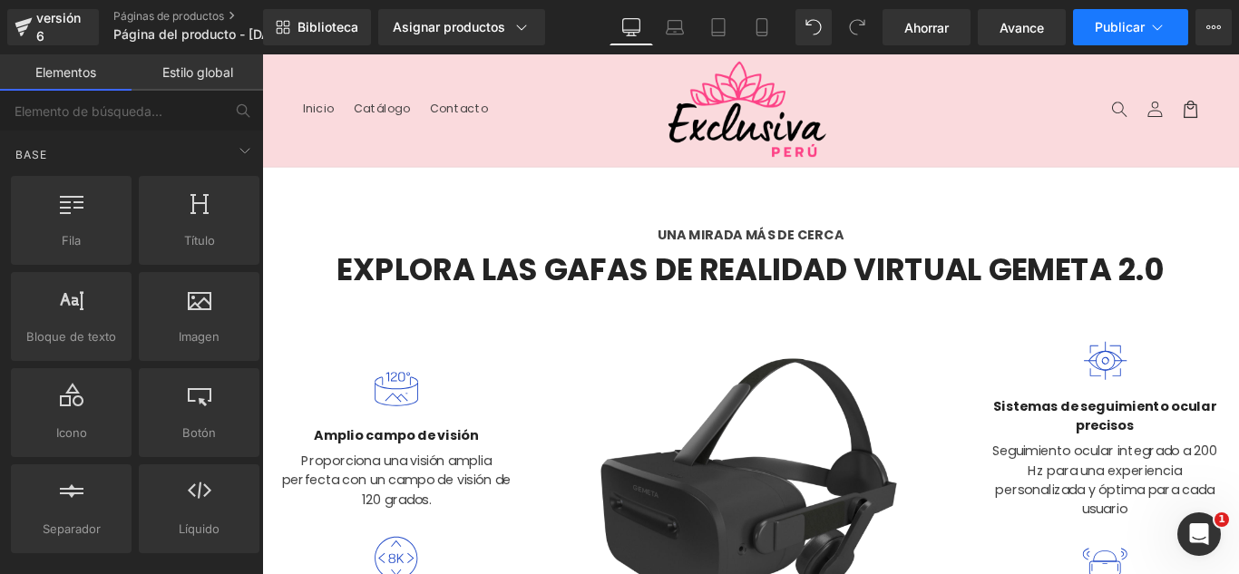
click at [1147, 28] on button "Publicar" at bounding box center [1130, 27] width 115 height 36
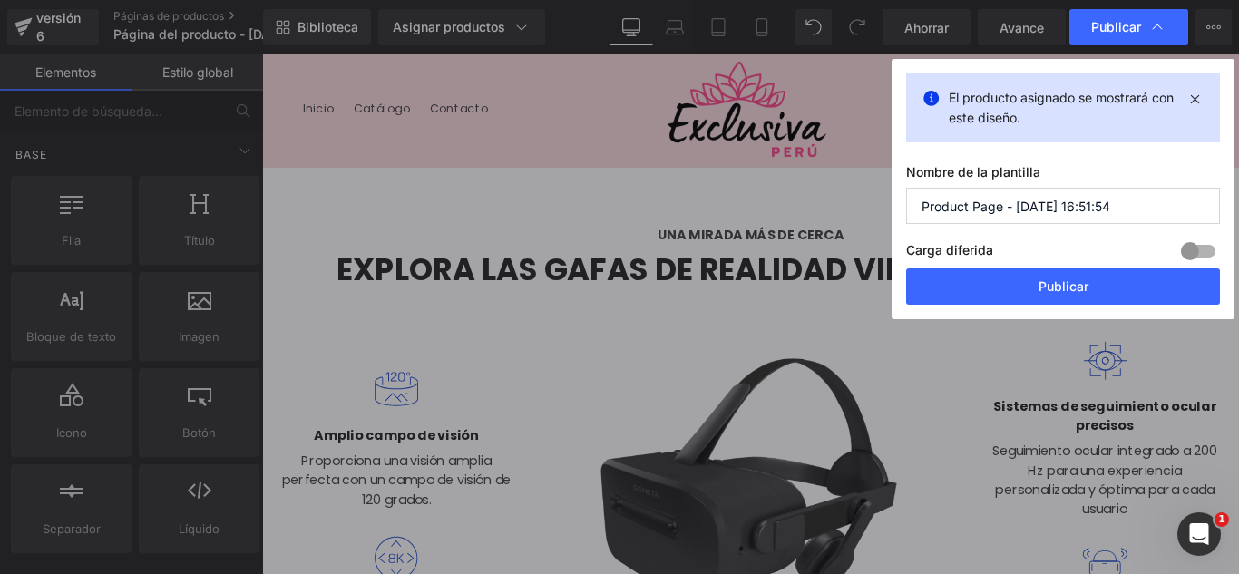
click at [1151, 211] on input "Product Page - Sep 24, 16:51:54" at bounding box center [1063, 206] width 314 height 36
click at [1153, 210] on input "Product Page - Sep 24, 16:51:54" at bounding box center [1063, 206] width 314 height 36
click at [1154, 211] on input "Product Page - Sep 24, 16:51:54" at bounding box center [1063, 206] width 314 height 36
click at [1151, 217] on input "Product Page - Sep 24, 16:51:54" at bounding box center [1063, 206] width 314 height 36
click at [1149, 217] on input "Product Page - Sep 24, 16:51:54" at bounding box center [1063, 206] width 314 height 36
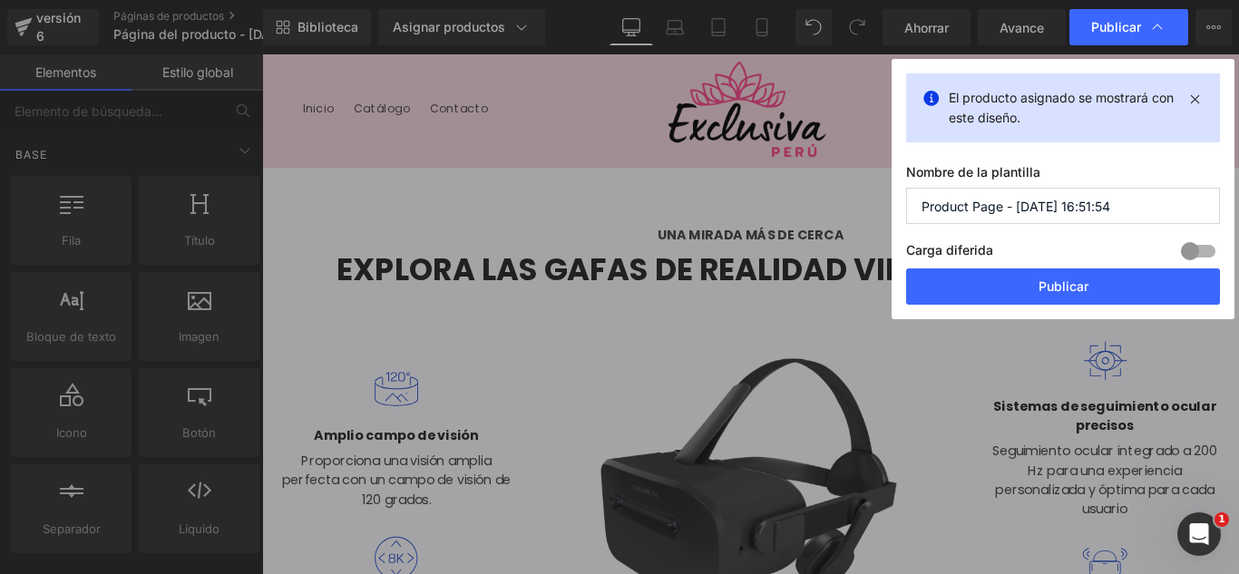
click at [1149, 216] on input "Product Page - Sep 24, 16:51:54" at bounding box center [1063, 206] width 314 height 36
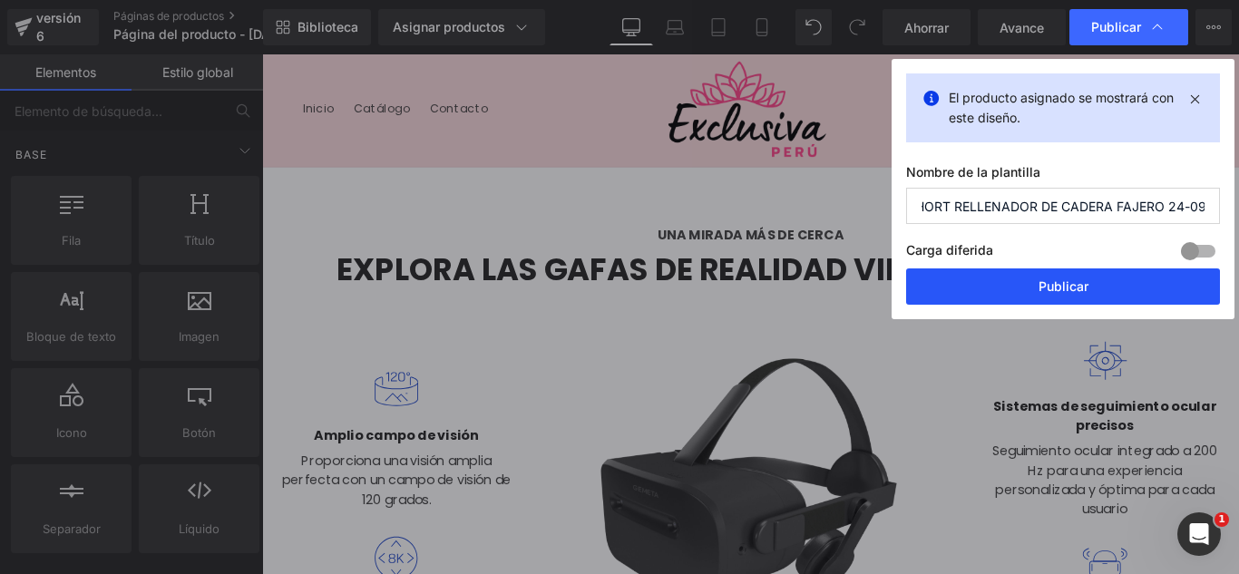
type input "SHORT RELLENADOR DE CADERA FAJERO 24-09"
click at [1126, 294] on button "Publicar" at bounding box center [1063, 287] width 314 height 36
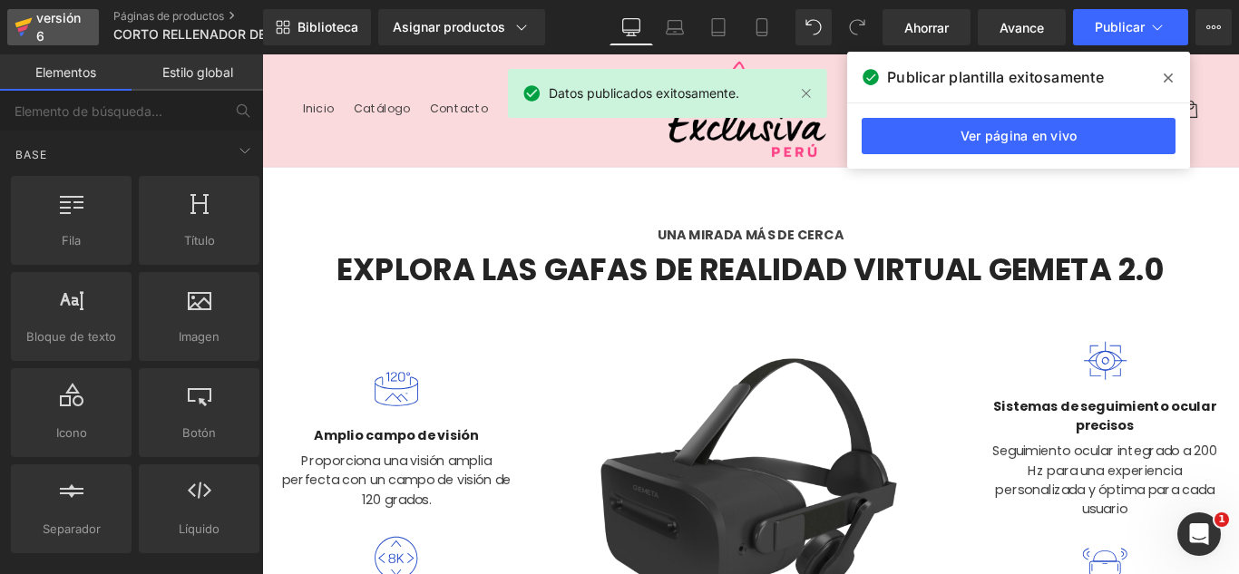
click at [58, 33] on div "versión 6" at bounding box center [60, 27] width 55 height 42
